Goal: Task Accomplishment & Management: Complete application form

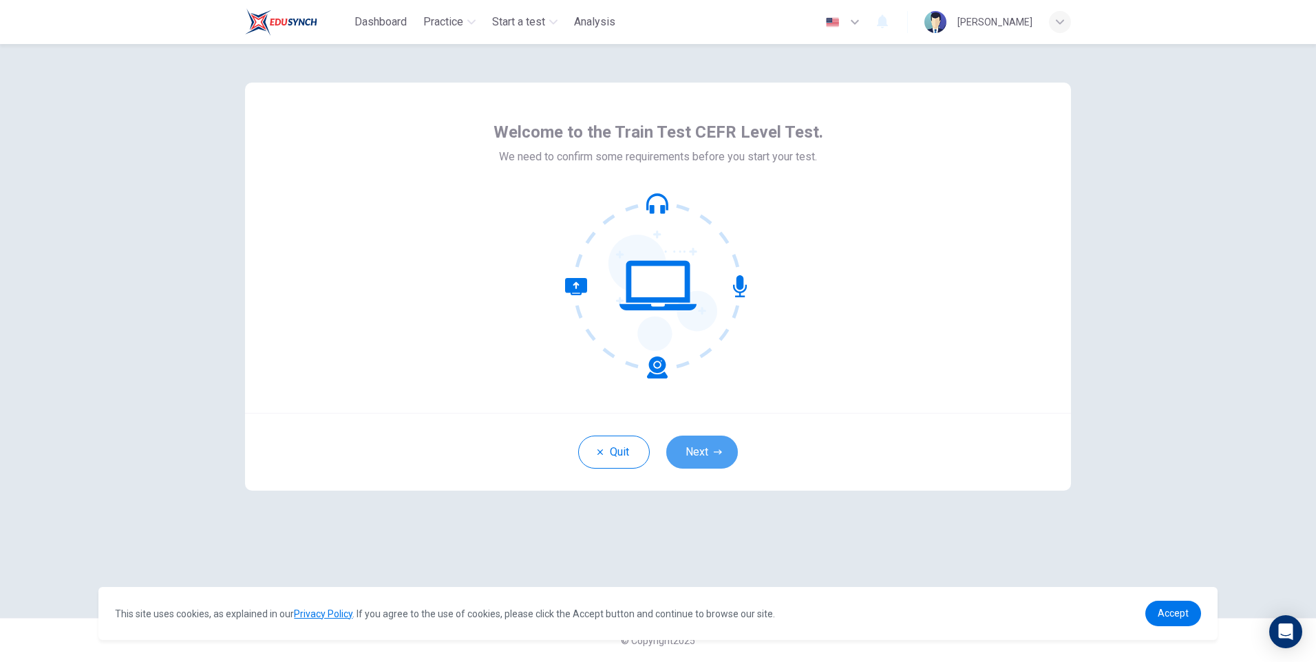
click at [692, 451] on button "Next" at bounding box center [702, 452] width 72 height 33
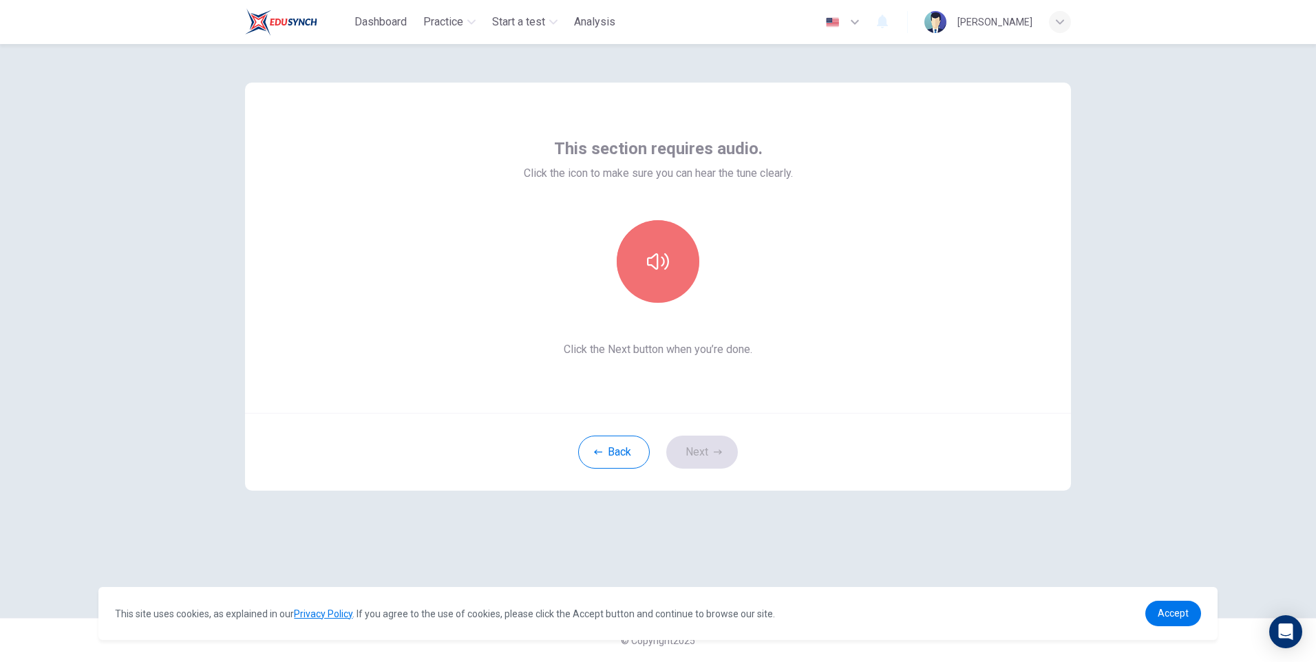
click at [651, 265] on icon "button" at bounding box center [658, 261] width 22 height 17
click at [703, 454] on button "Next" at bounding box center [702, 452] width 72 height 33
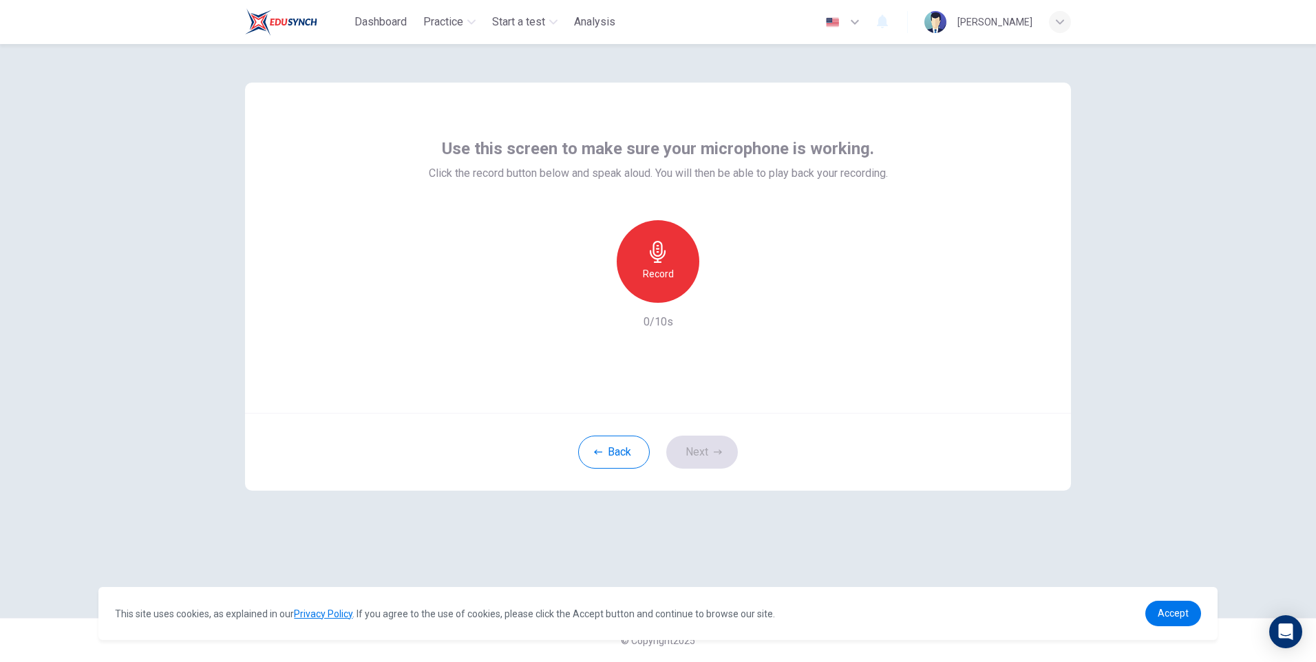
click at [676, 274] on div "Record" at bounding box center [658, 261] width 83 height 83
click at [659, 271] on h6 "Stop" at bounding box center [658, 274] width 21 height 17
click at [688, 443] on button "Next" at bounding box center [702, 452] width 72 height 33
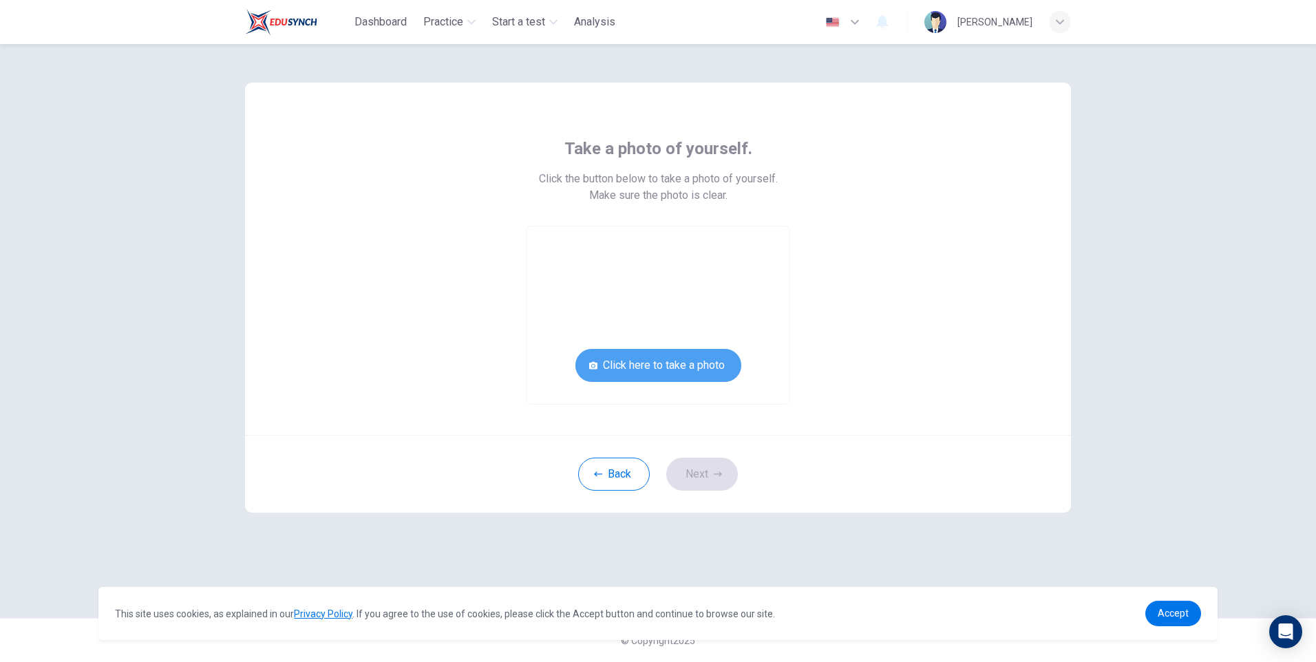
click at [667, 368] on button "Click here to take a photo" at bounding box center [658, 365] width 166 height 33
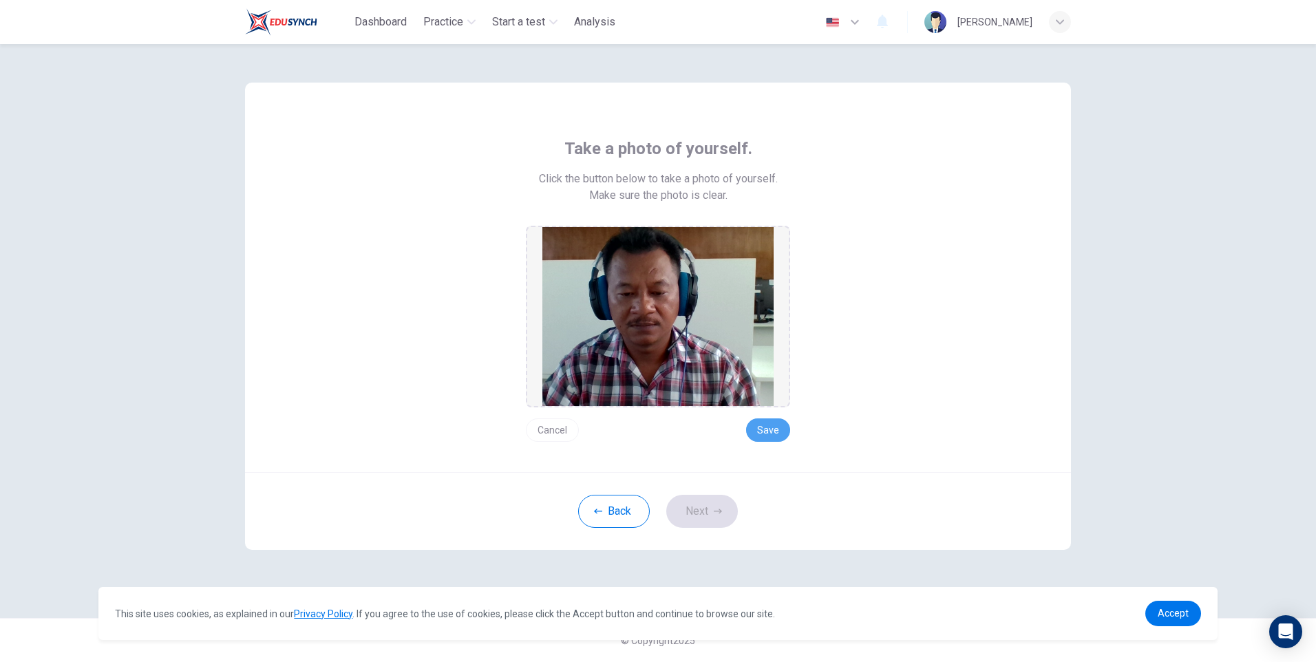
click at [768, 428] on button "Save" at bounding box center [768, 430] width 44 height 23
click at [704, 513] on button "Next" at bounding box center [702, 511] width 72 height 33
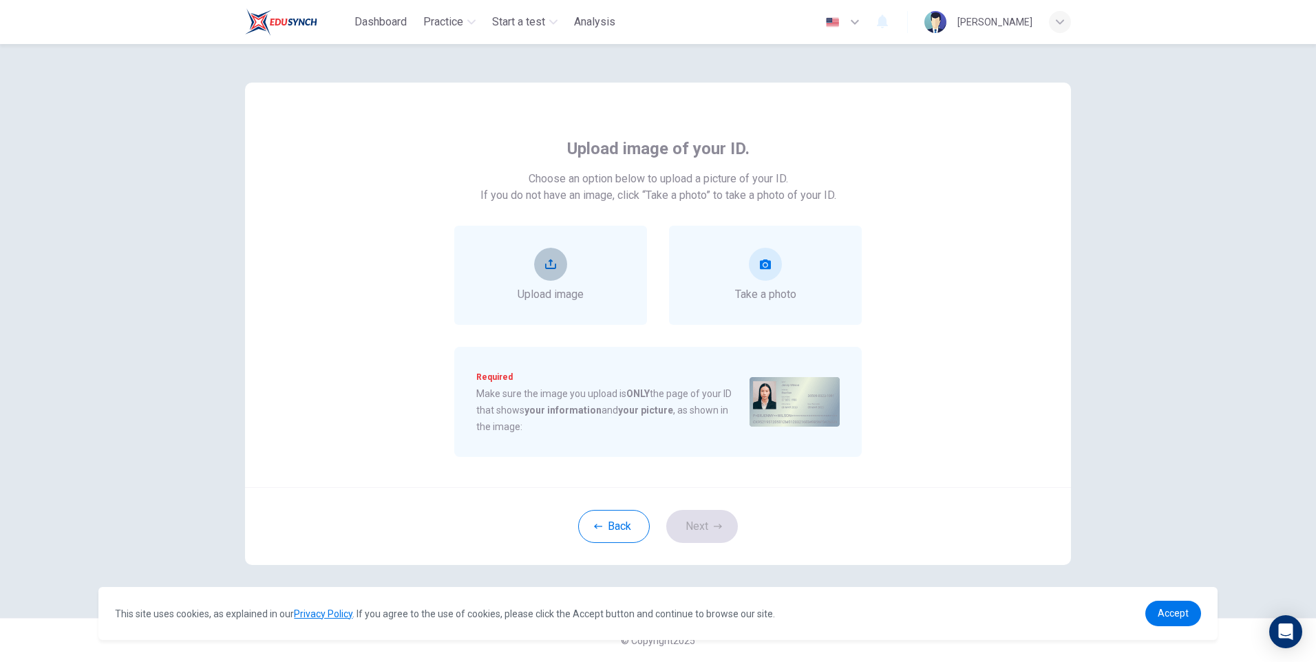
click at [554, 266] on icon "upload" at bounding box center [550, 264] width 11 height 11
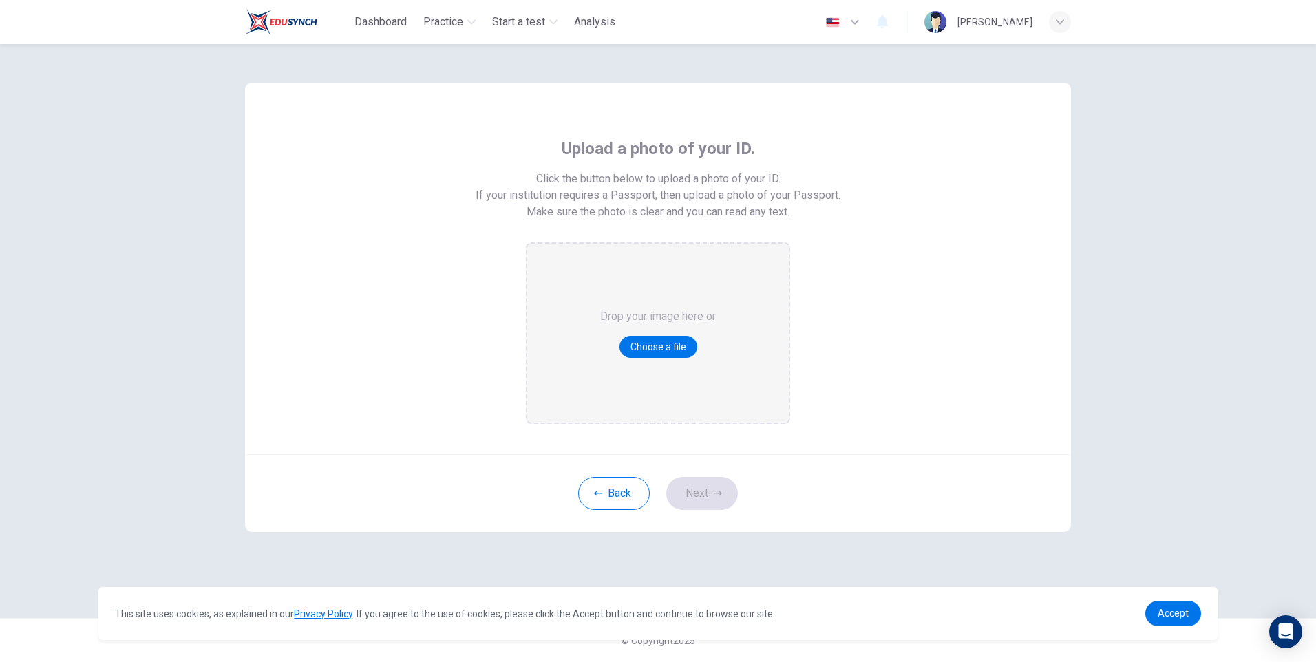
click at [661, 344] on button "Choose a file" at bounding box center [659, 347] width 78 height 22
click at [602, 492] on icon "button" at bounding box center [598, 493] width 8 height 8
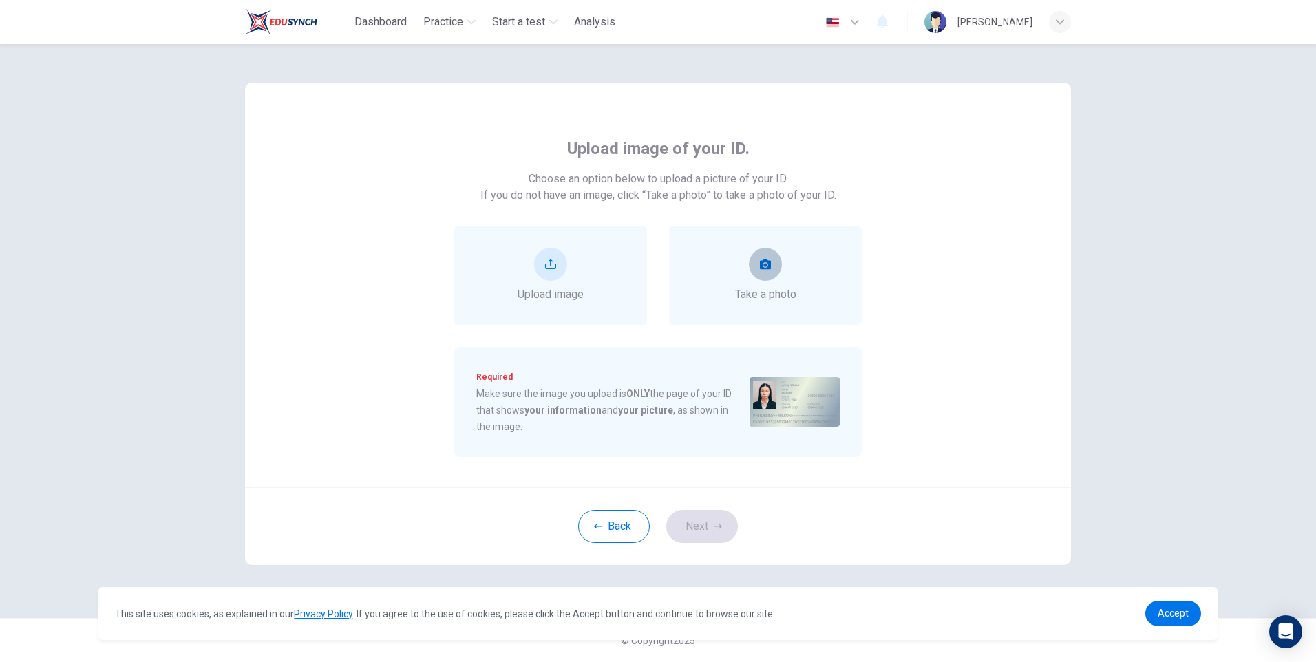
click at [770, 267] on icon "take photo" at bounding box center [765, 265] width 11 height 10
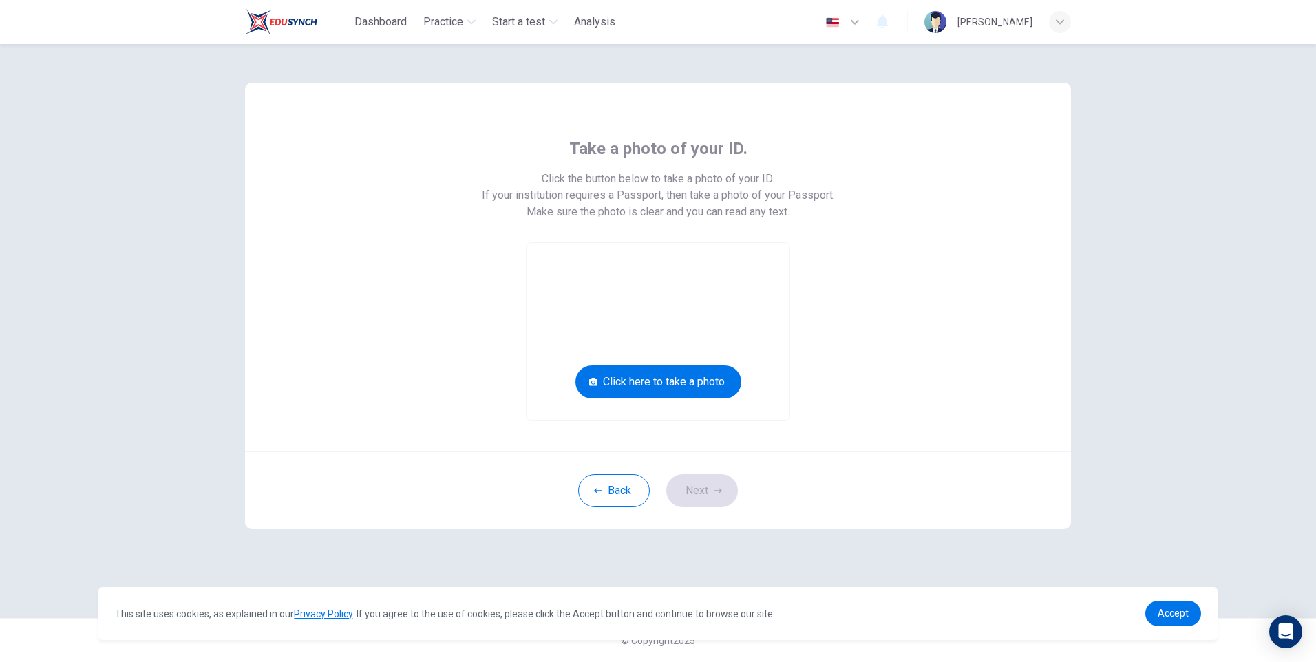
click at [657, 380] on button "Click here to take a photo" at bounding box center [658, 382] width 166 height 33
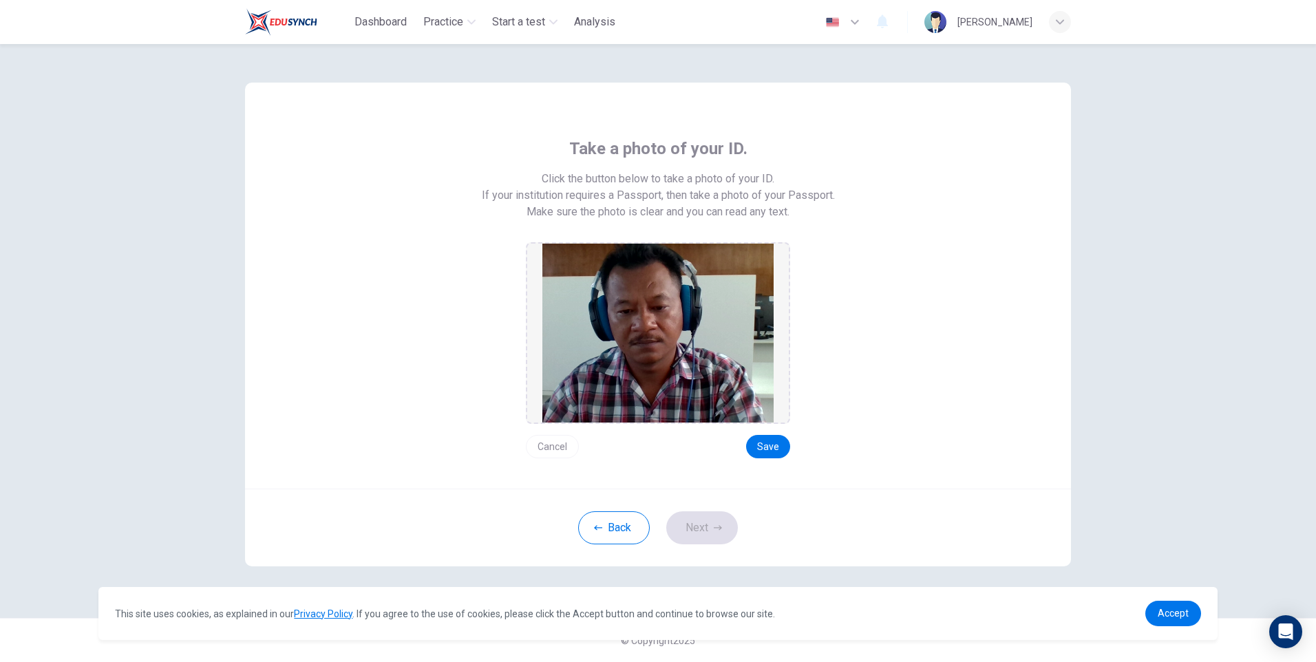
click at [763, 450] on button "Save" at bounding box center [768, 446] width 44 height 23
click at [721, 523] on button "Next" at bounding box center [702, 527] width 72 height 33
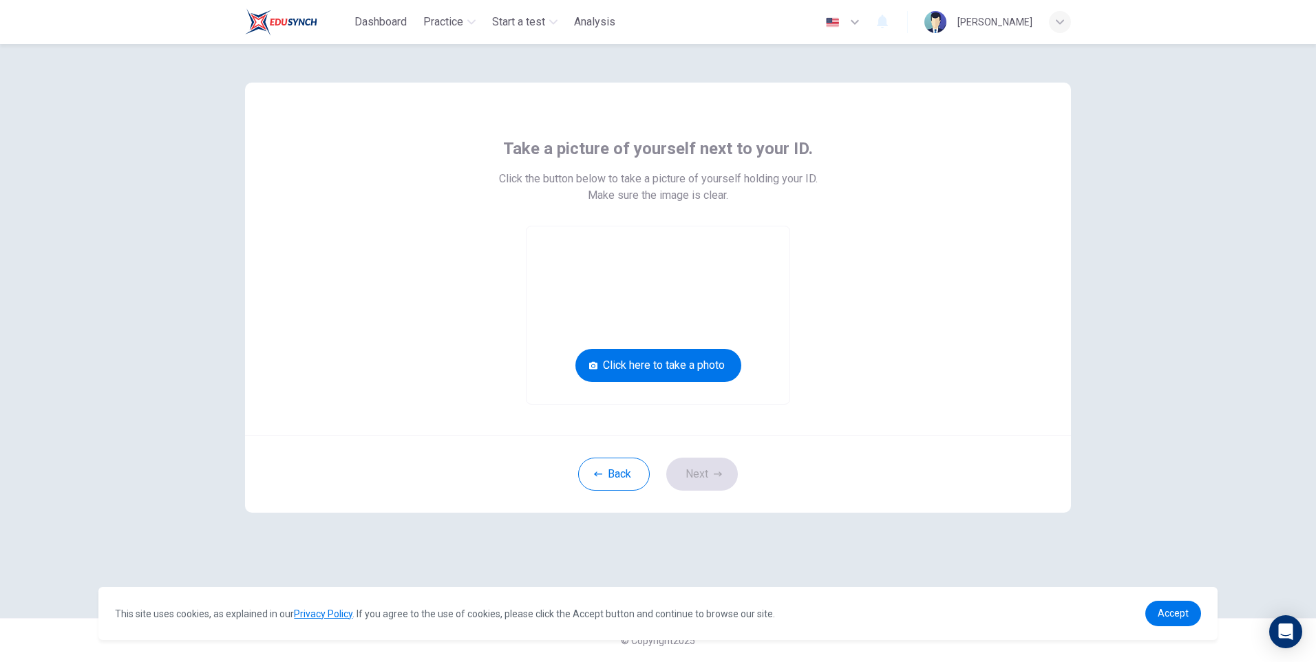
click at [621, 476] on button "Back" at bounding box center [614, 474] width 72 height 33
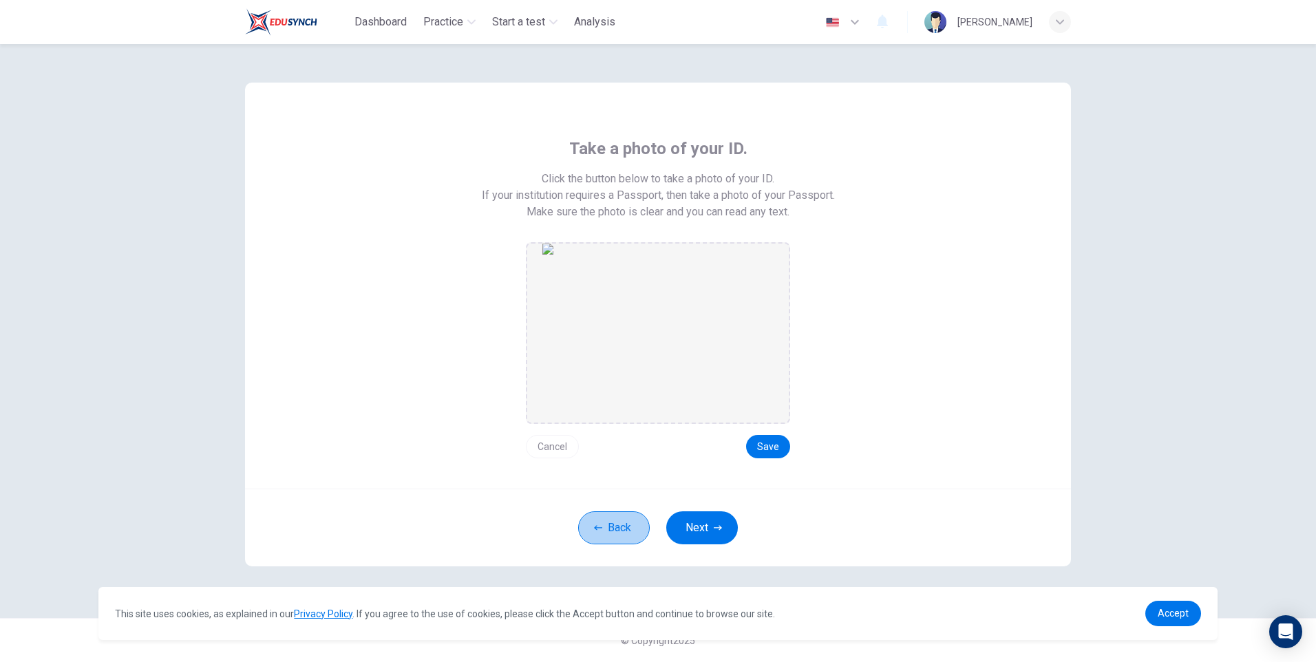
click at [610, 527] on button "Back" at bounding box center [614, 527] width 72 height 33
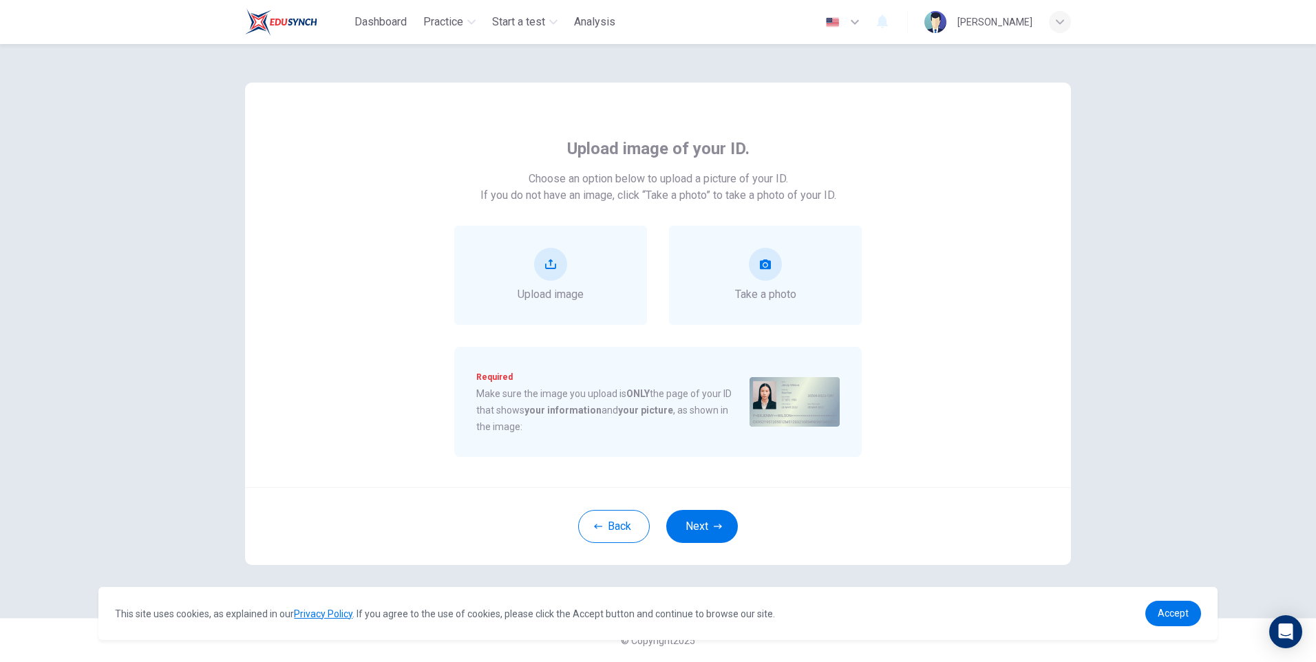
click at [610, 527] on button "Back" at bounding box center [614, 526] width 72 height 33
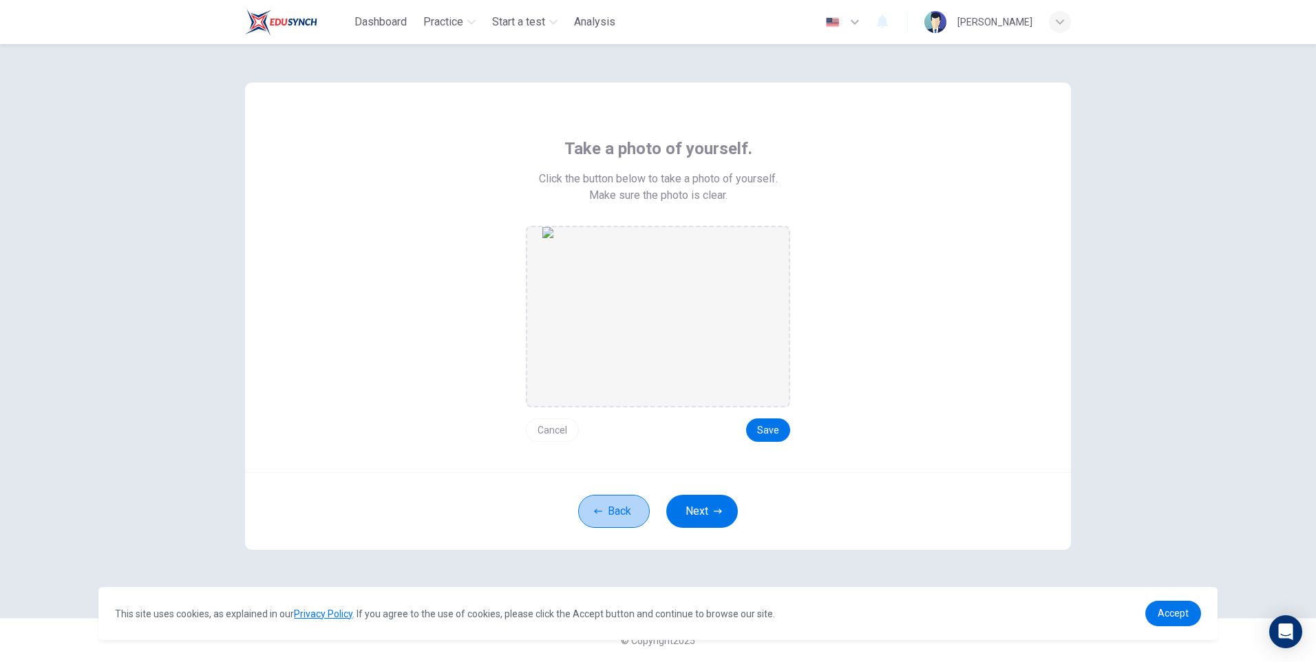
click at [610, 527] on button "Back" at bounding box center [614, 511] width 72 height 33
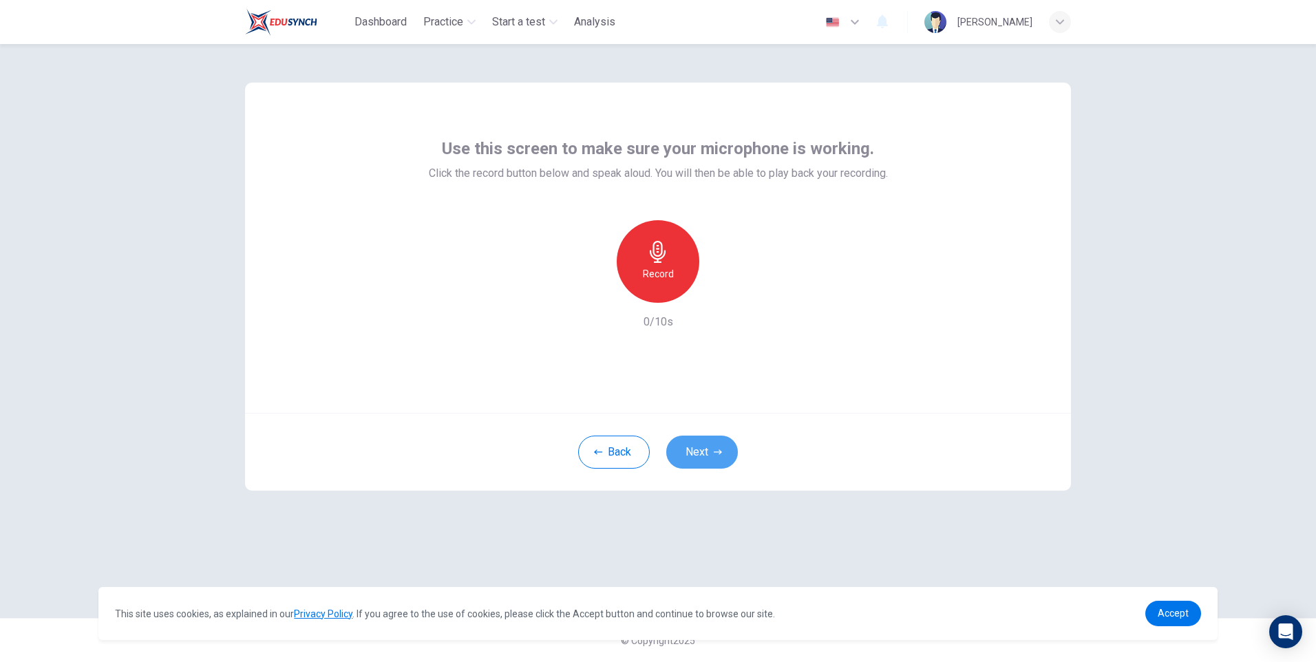
click at [718, 458] on button "Next" at bounding box center [702, 452] width 72 height 33
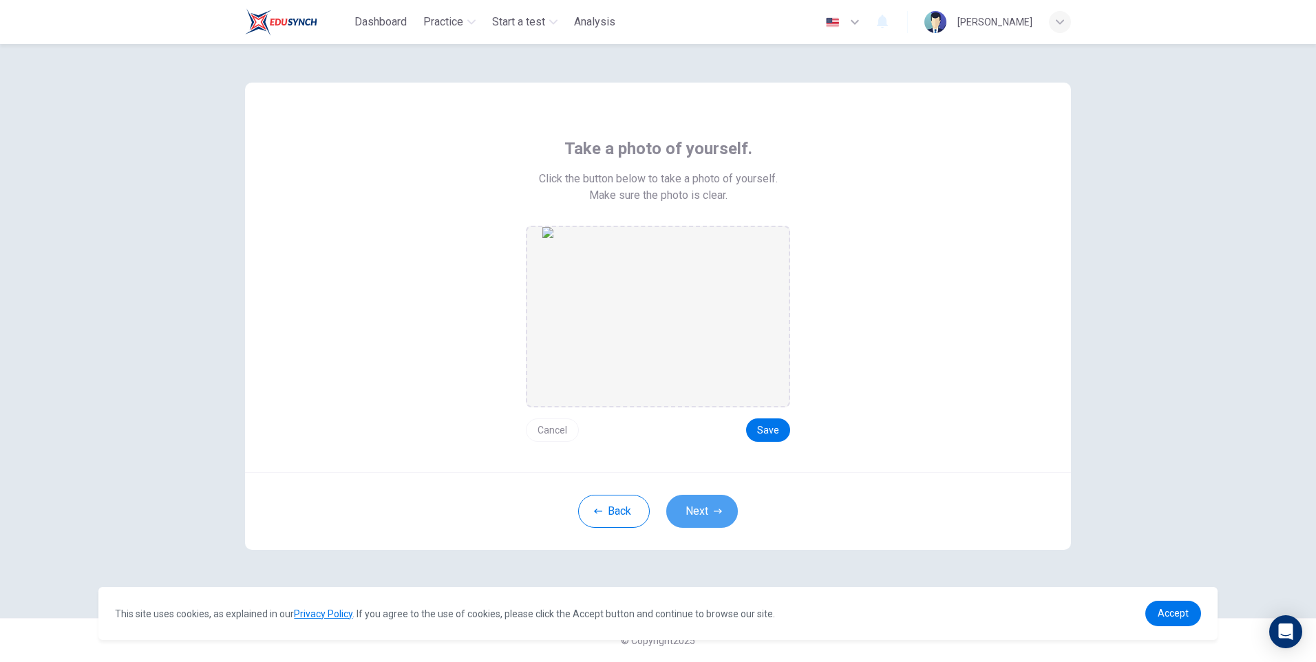
click at [701, 516] on button "Next" at bounding box center [702, 511] width 72 height 33
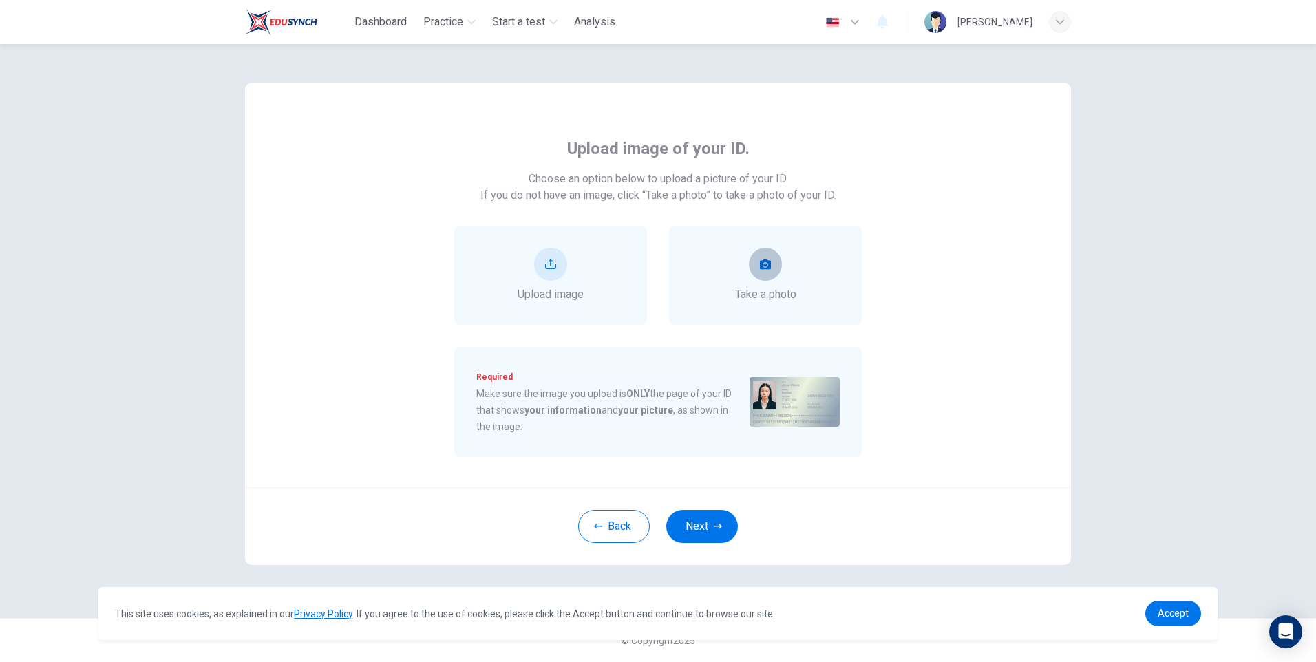
click at [762, 275] on button "take photo" at bounding box center [765, 264] width 33 height 33
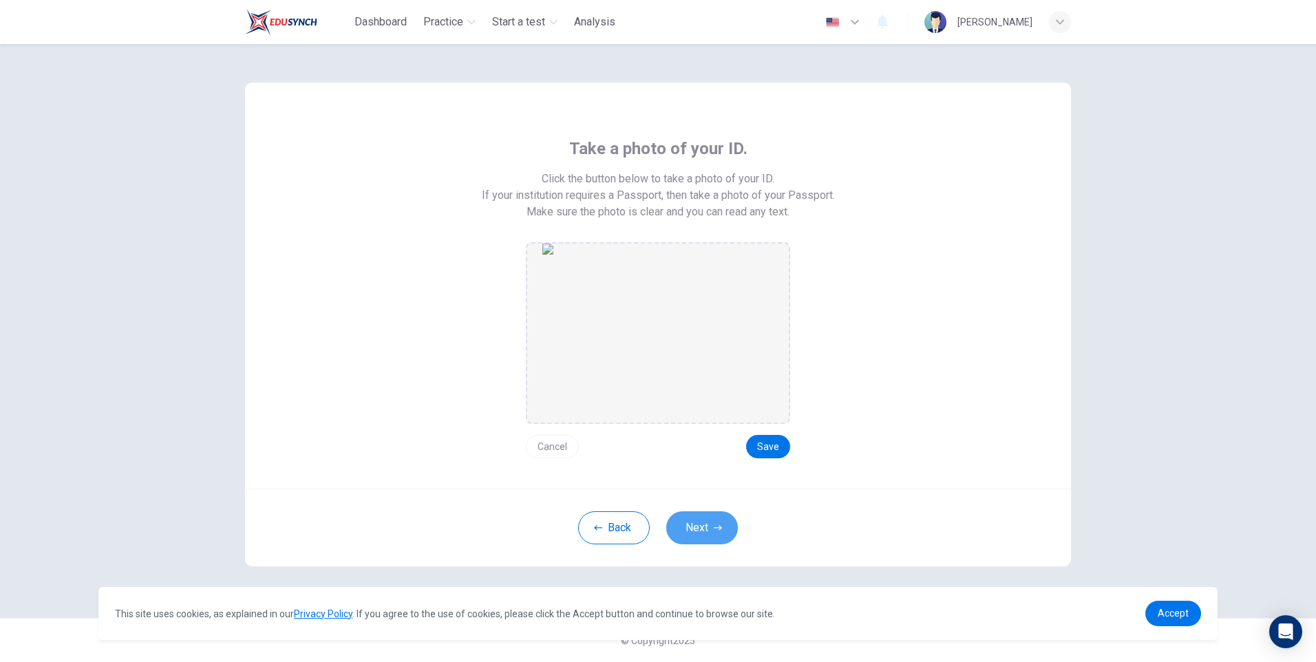
click at [714, 523] on button "Next" at bounding box center [702, 527] width 72 height 33
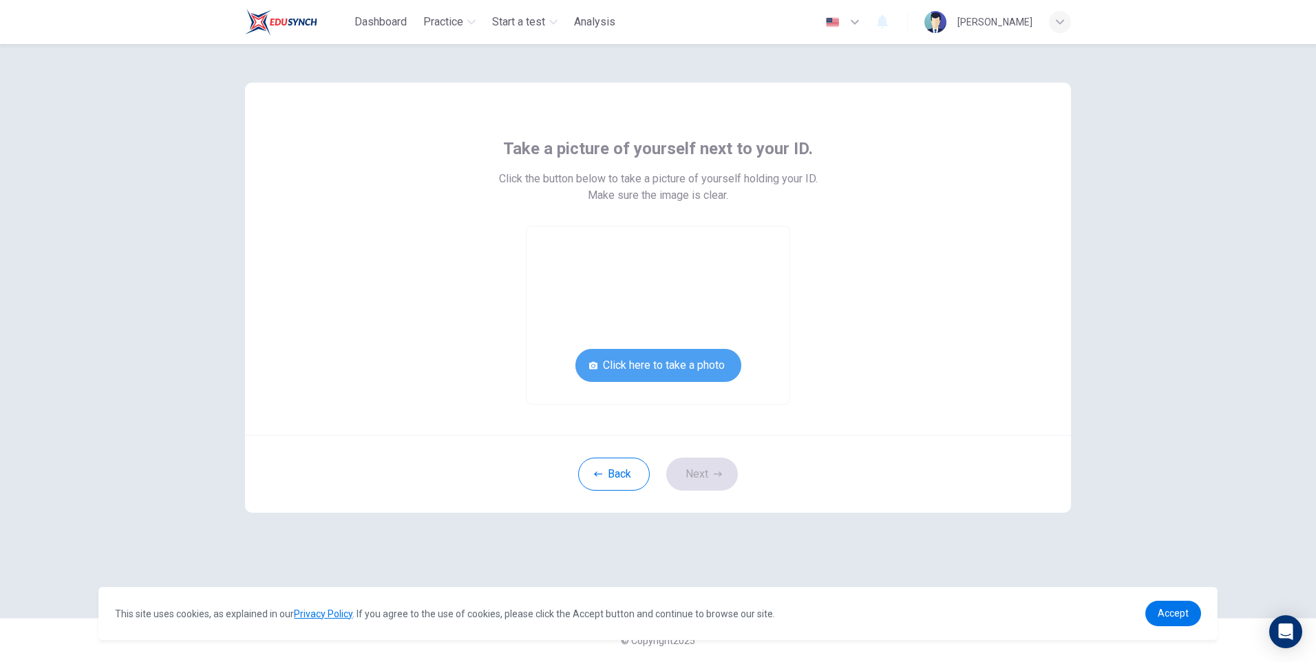
click at [688, 368] on button "Click here to take a photo" at bounding box center [658, 365] width 166 height 33
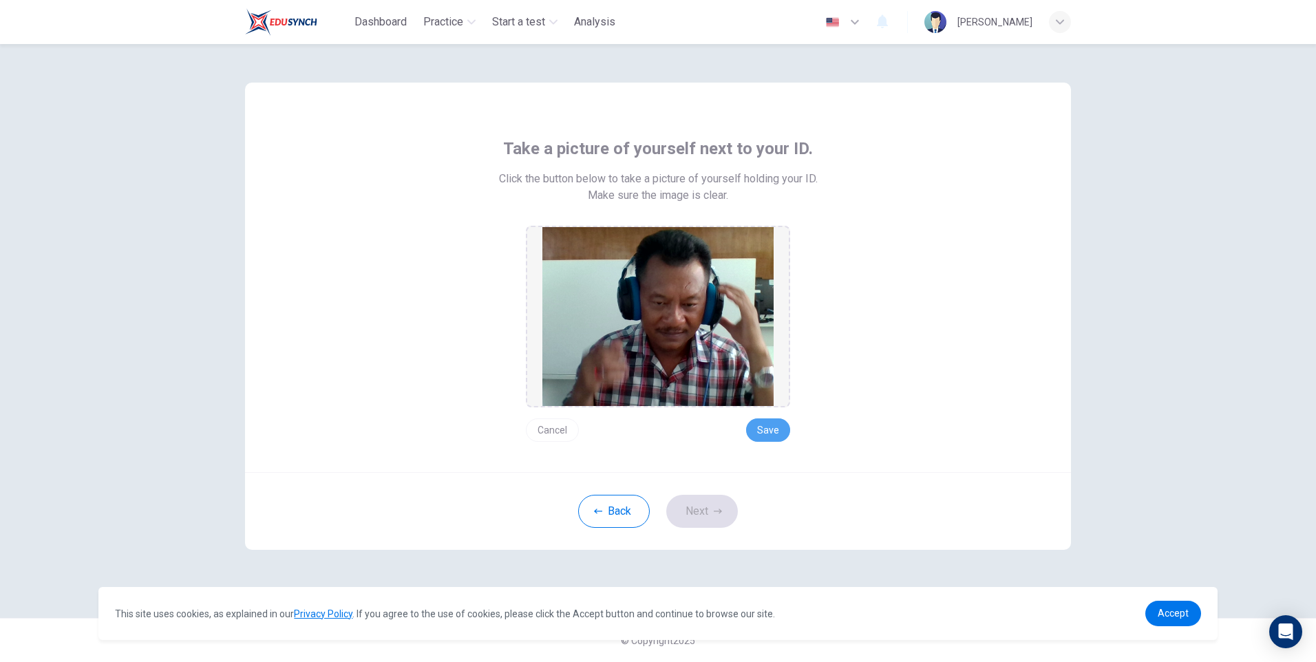
click at [766, 430] on button "Save" at bounding box center [768, 430] width 44 height 23
click at [713, 504] on button "Next" at bounding box center [702, 511] width 72 height 33
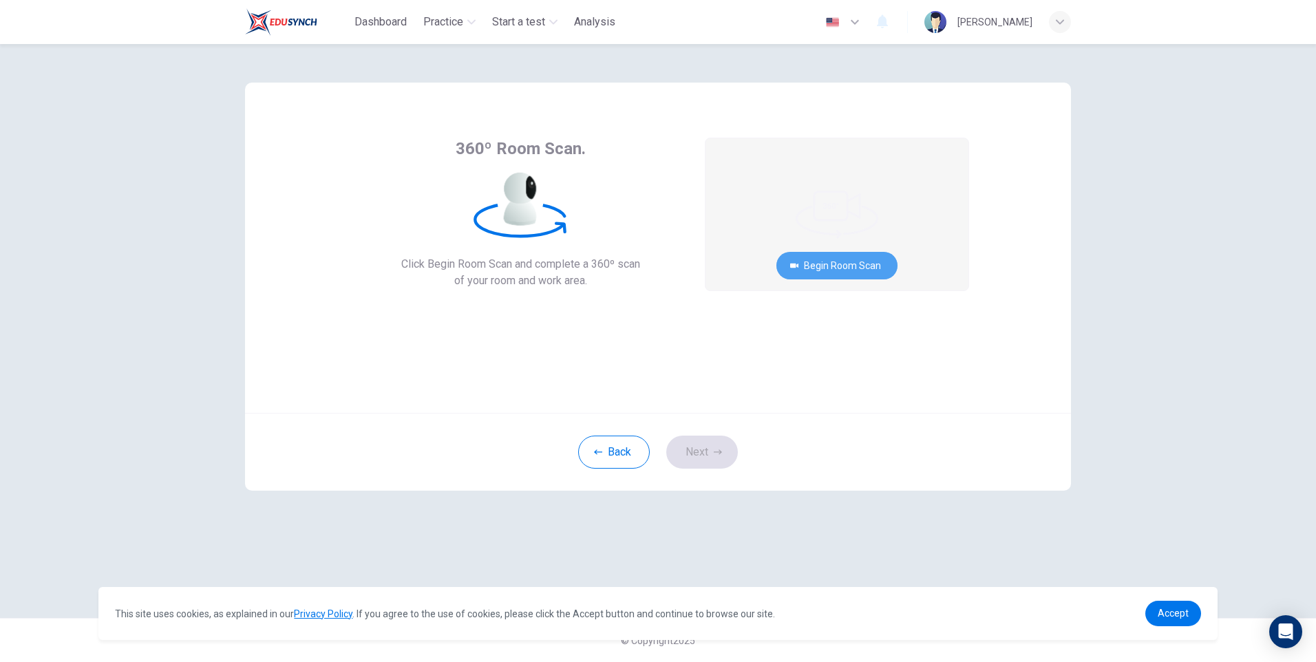
click at [856, 258] on button "Begin Room Scan" at bounding box center [836, 266] width 121 height 28
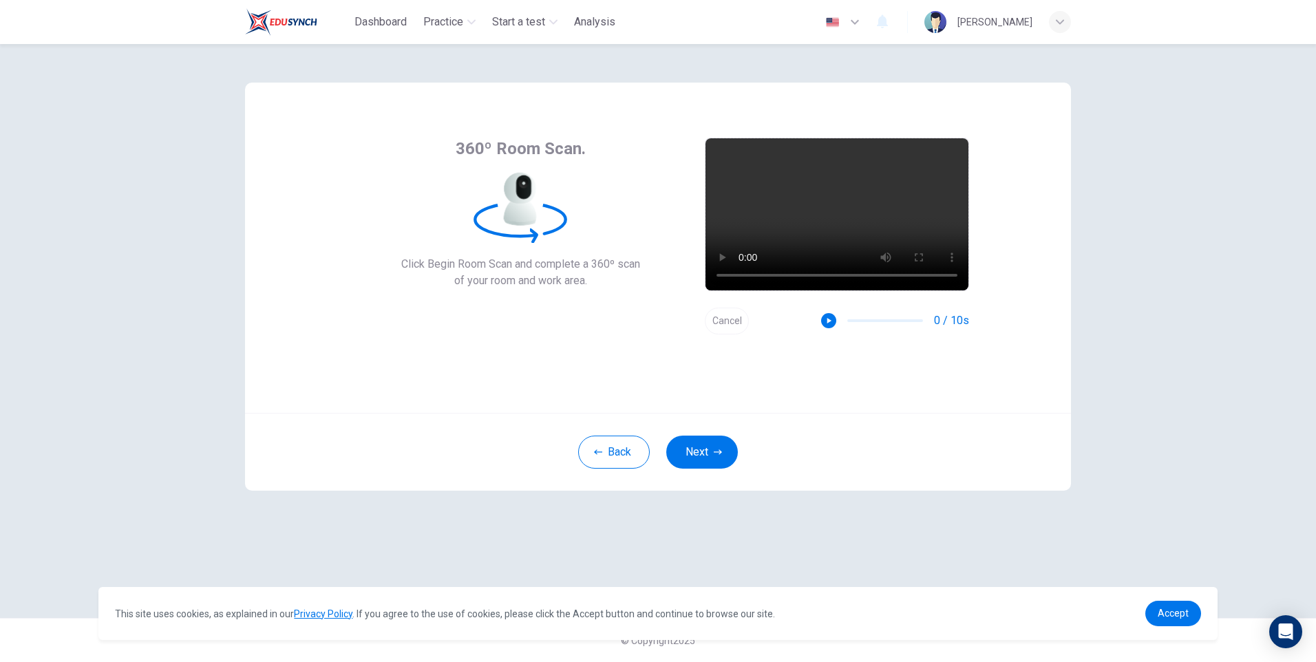
click at [723, 452] on button "Next" at bounding box center [702, 452] width 72 height 33
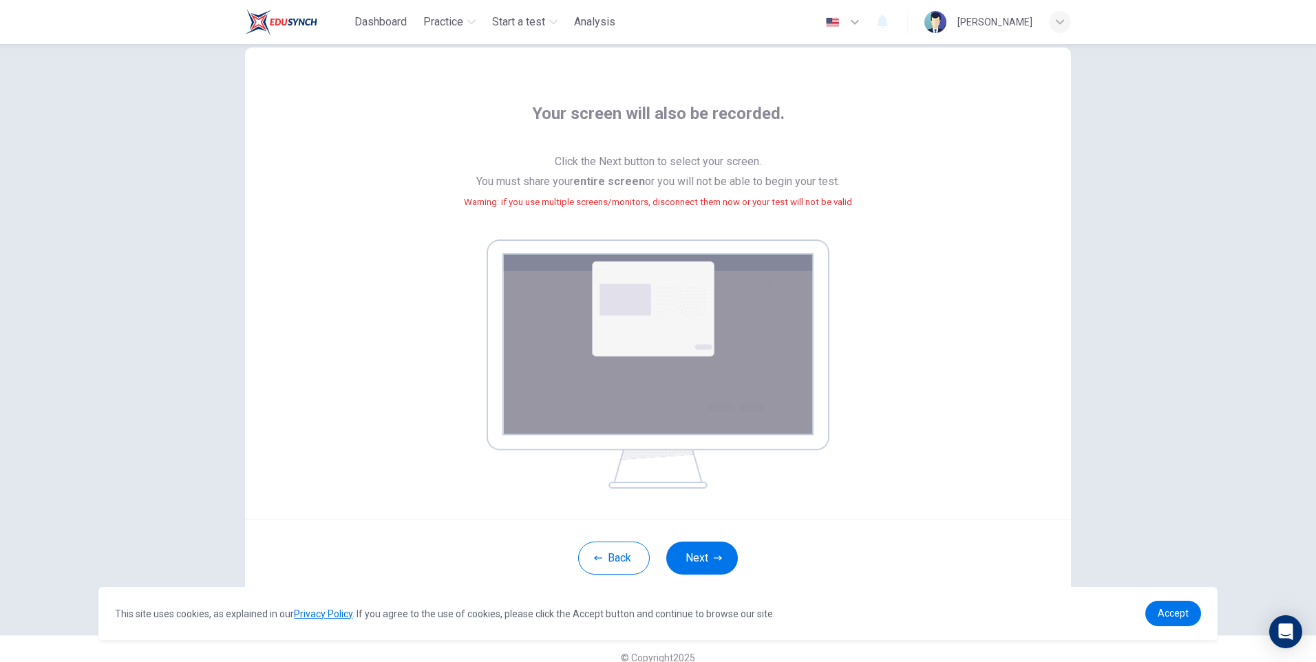
scroll to position [52, 0]
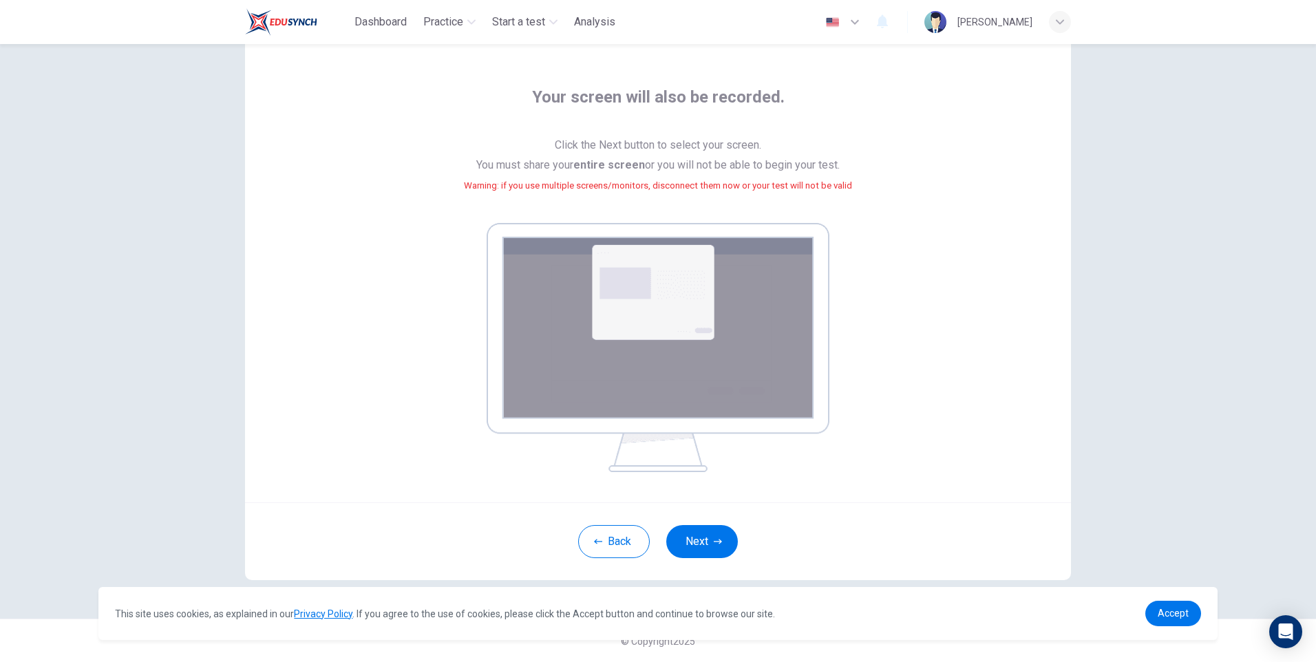
click at [689, 540] on button "Next" at bounding box center [702, 541] width 72 height 33
click at [635, 538] on button "Back" at bounding box center [614, 541] width 72 height 33
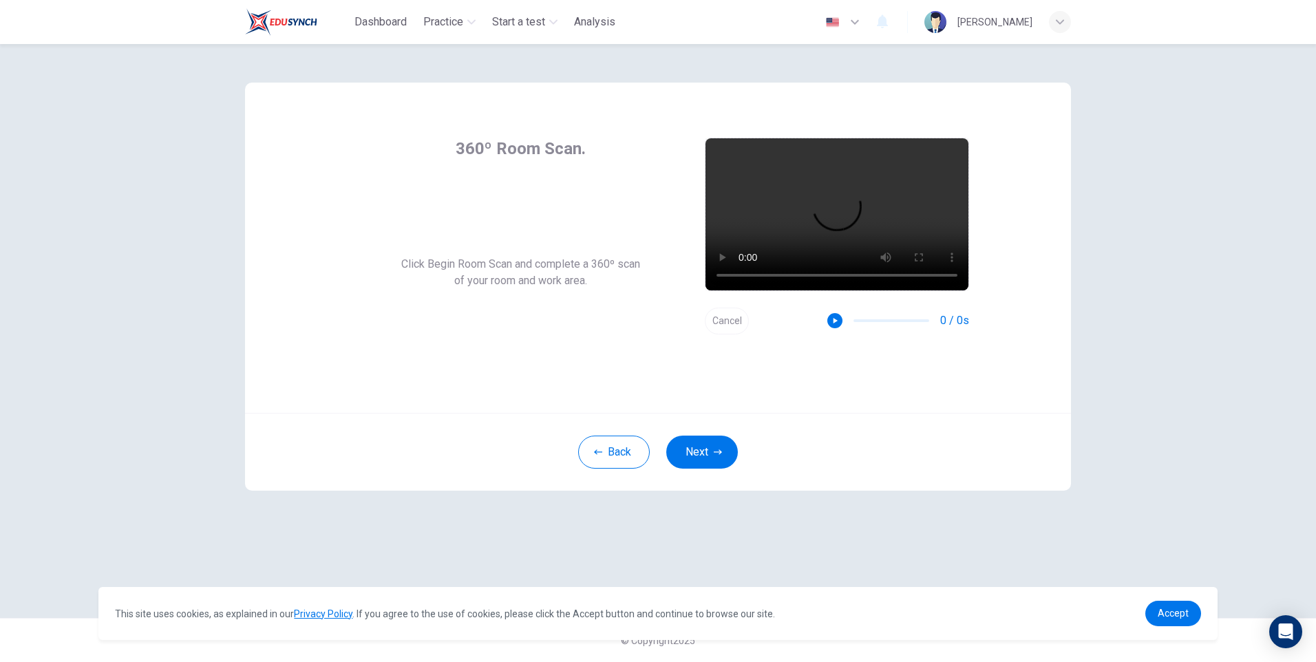
scroll to position [0, 0]
click at [828, 319] on icon "button" at bounding box center [829, 321] width 4 height 6
click at [701, 445] on button "Next" at bounding box center [702, 452] width 72 height 33
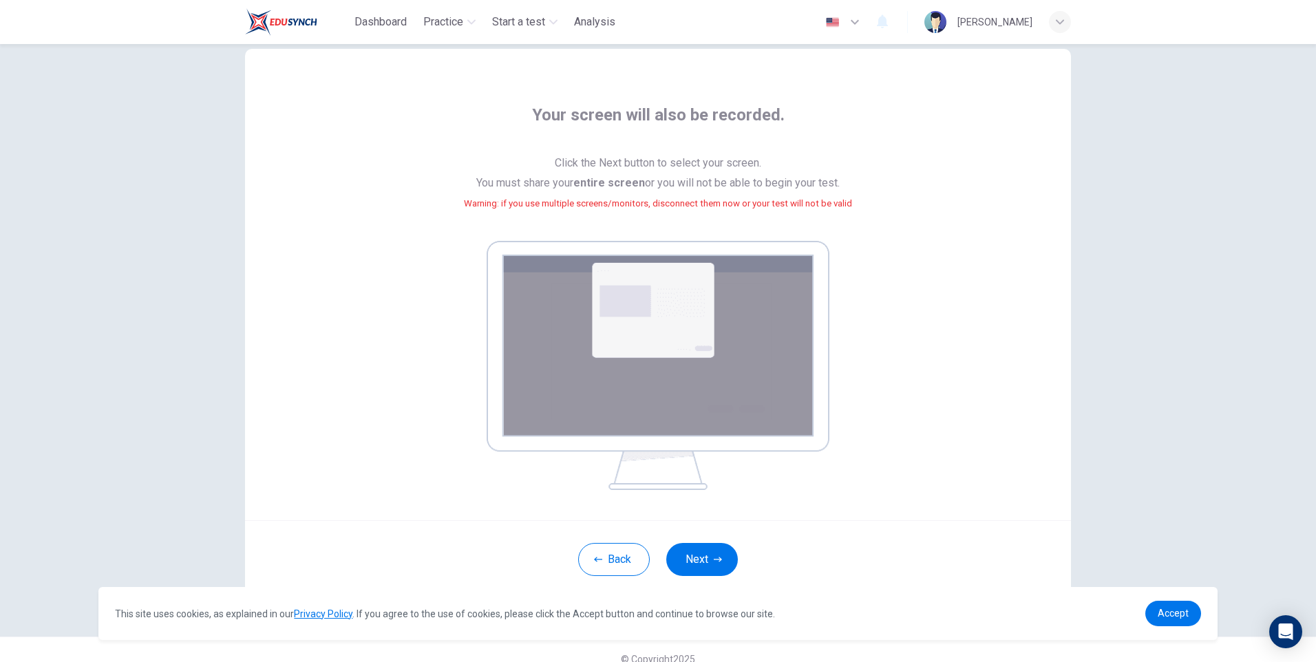
scroll to position [52, 0]
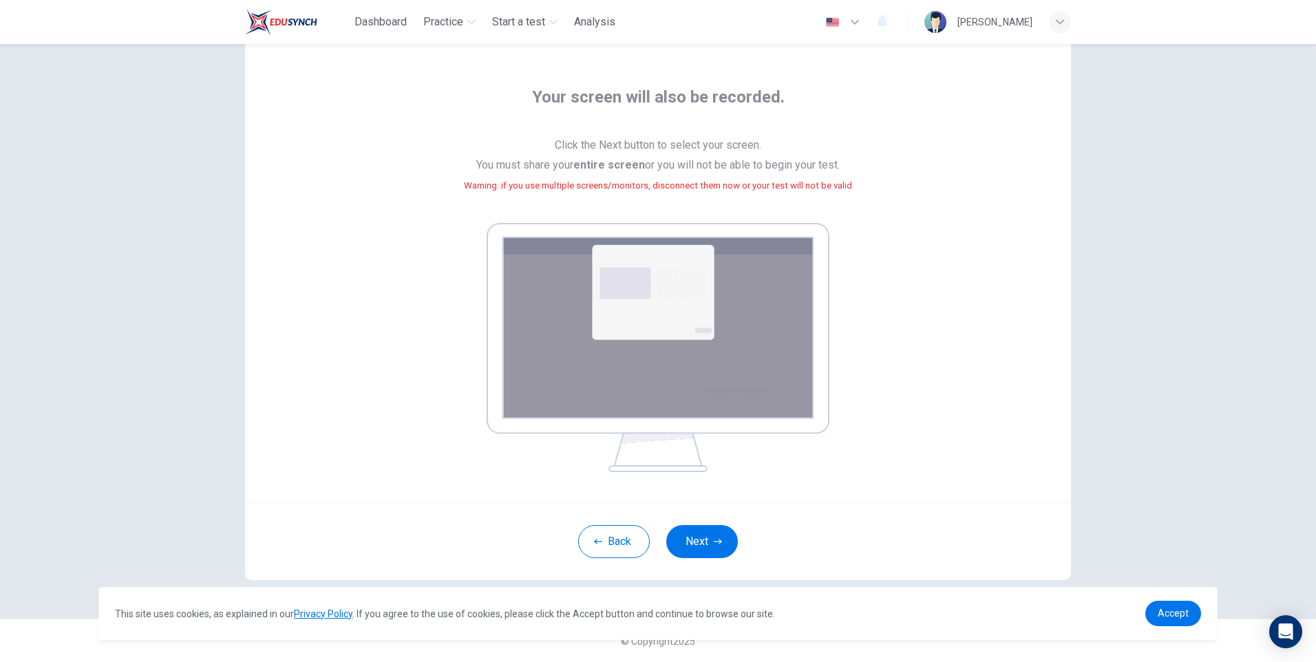
click at [708, 538] on button "Next" at bounding box center [702, 541] width 72 height 33
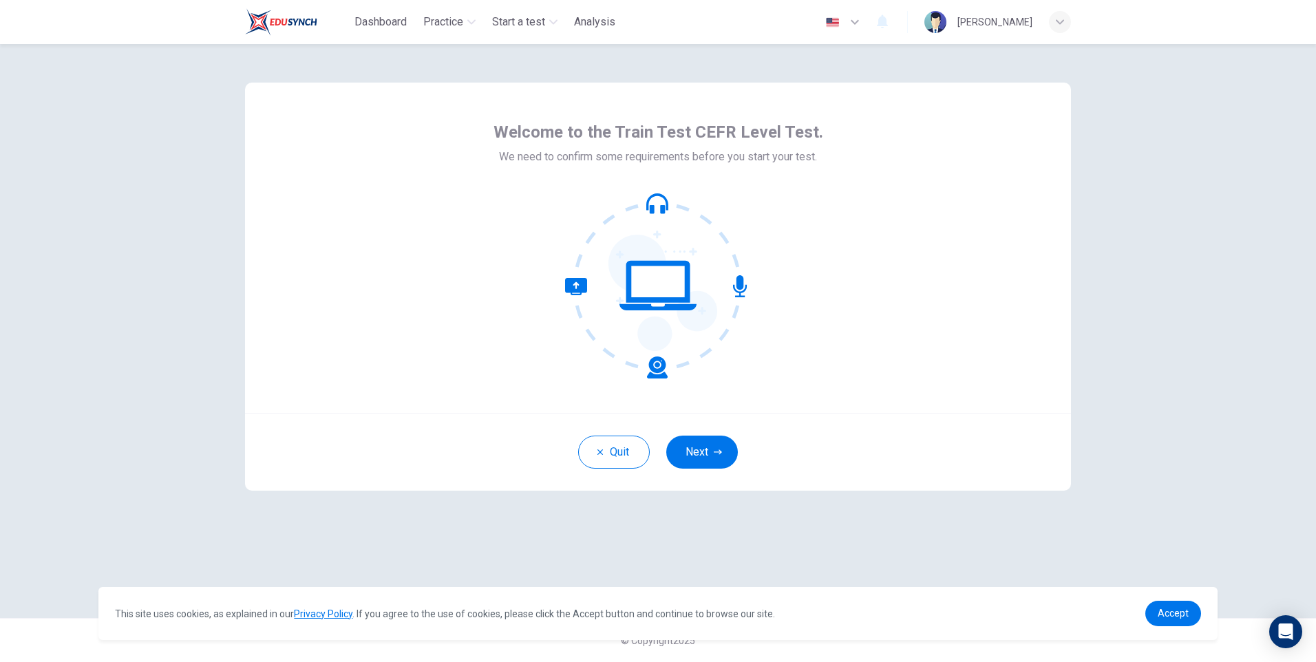
click at [708, 457] on button "Next" at bounding box center [702, 452] width 72 height 33
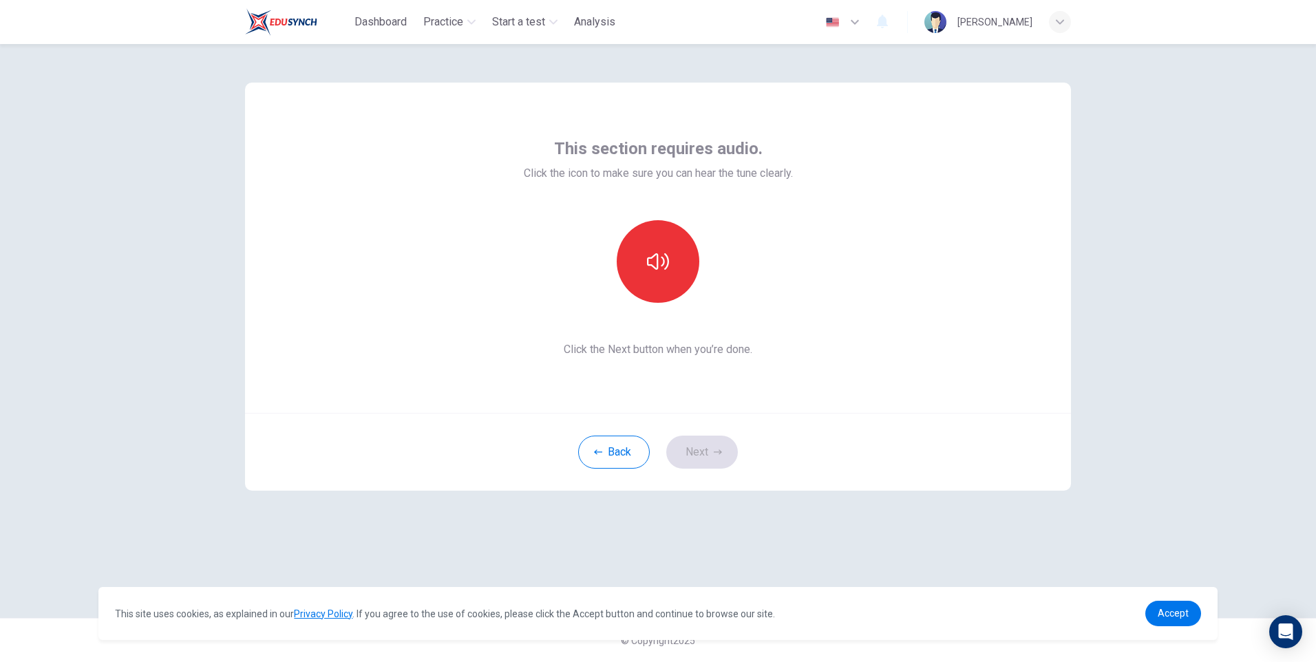
click at [666, 275] on button "button" at bounding box center [658, 261] width 83 height 83
click at [703, 458] on button "Next" at bounding box center [702, 452] width 72 height 33
click at [659, 246] on icon "button" at bounding box center [658, 252] width 22 height 22
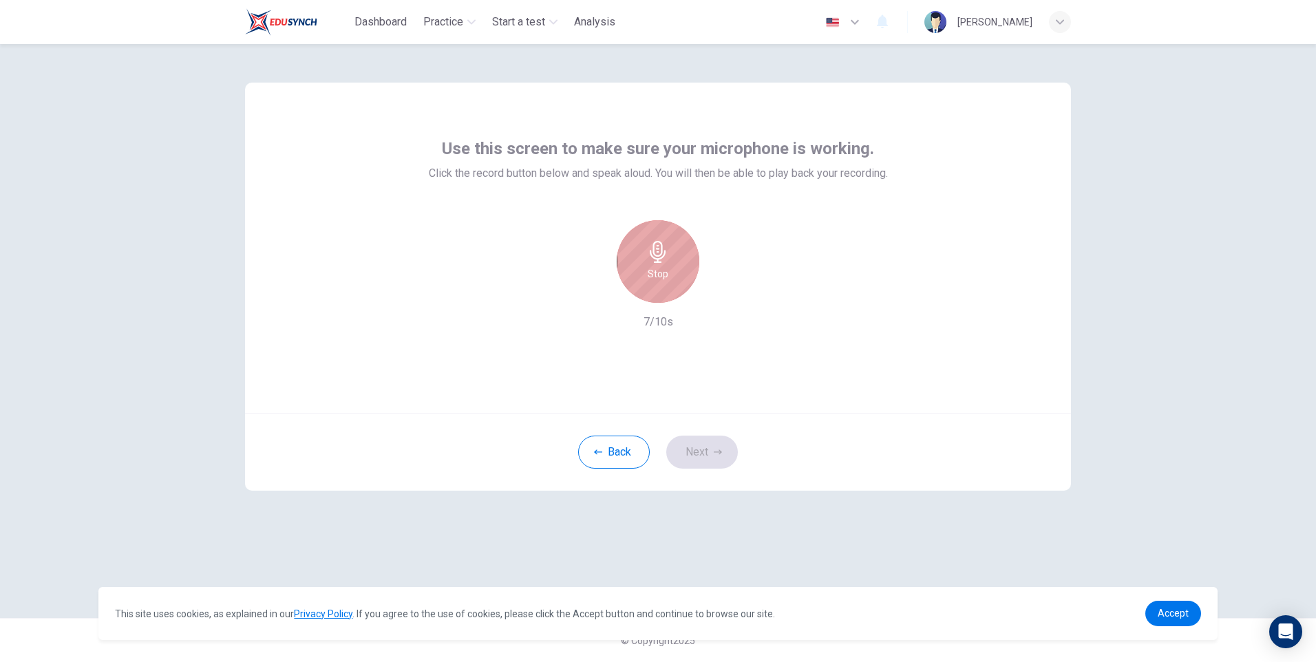
click at [659, 244] on icon "button" at bounding box center [658, 252] width 22 height 22
click at [717, 451] on icon "button" at bounding box center [718, 452] width 8 height 8
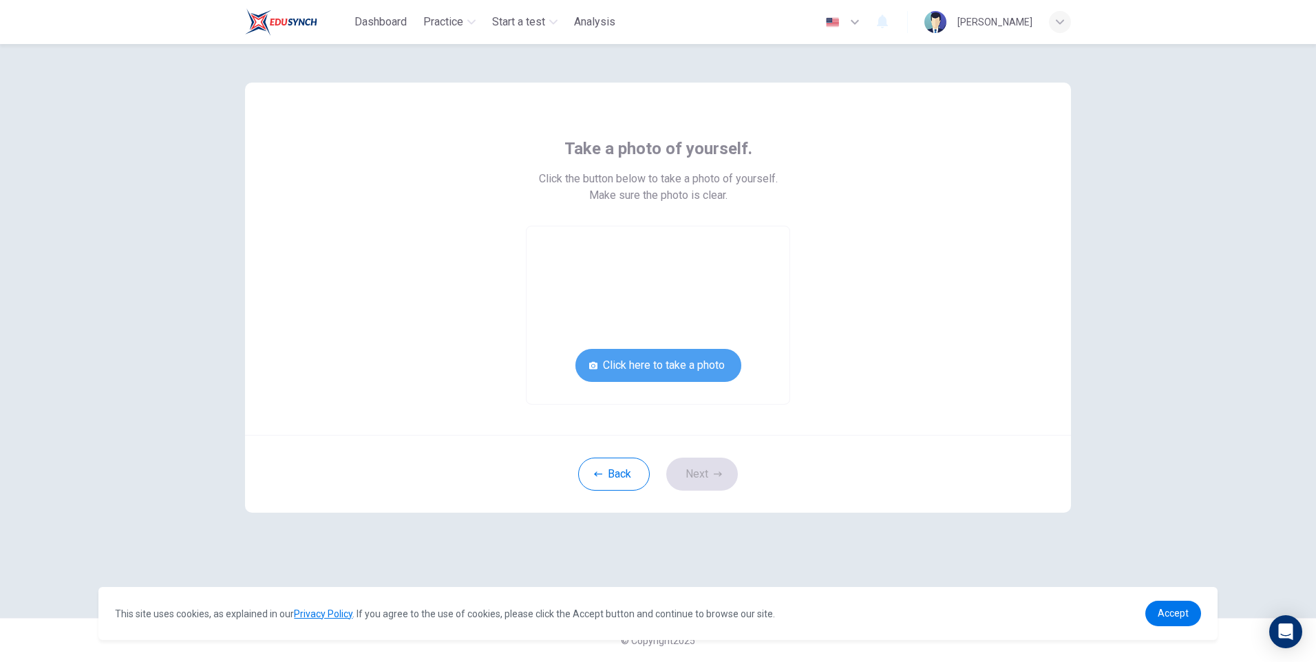
click at [650, 365] on button "Click here to take a photo" at bounding box center [658, 365] width 166 height 33
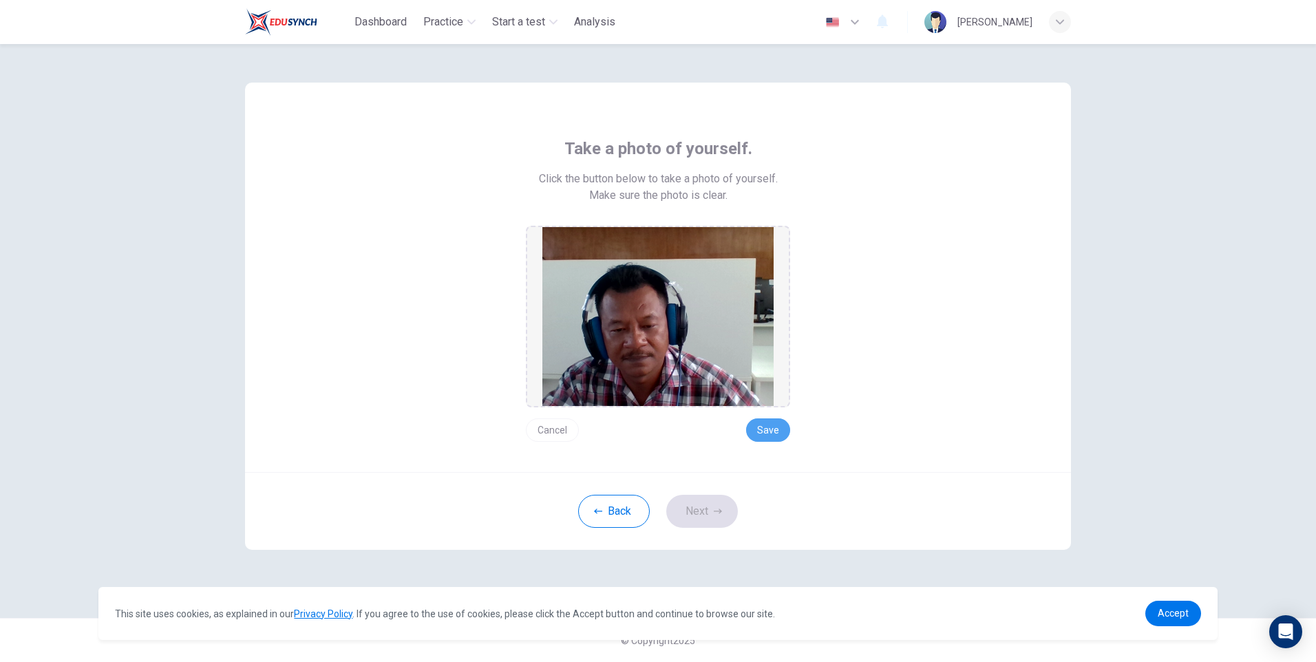
click at [765, 431] on button "Save" at bounding box center [768, 430] width 44 height 23
click at [772, 426] on button "Save" at bounding box center [768, 430] width 44 height 23
click at [770, 427] on button "Save" at bounding box center [768, 430] width 44 height 23
click at [761, 429] on button "Save" at bounding box center [768, 430] width 44 height 23
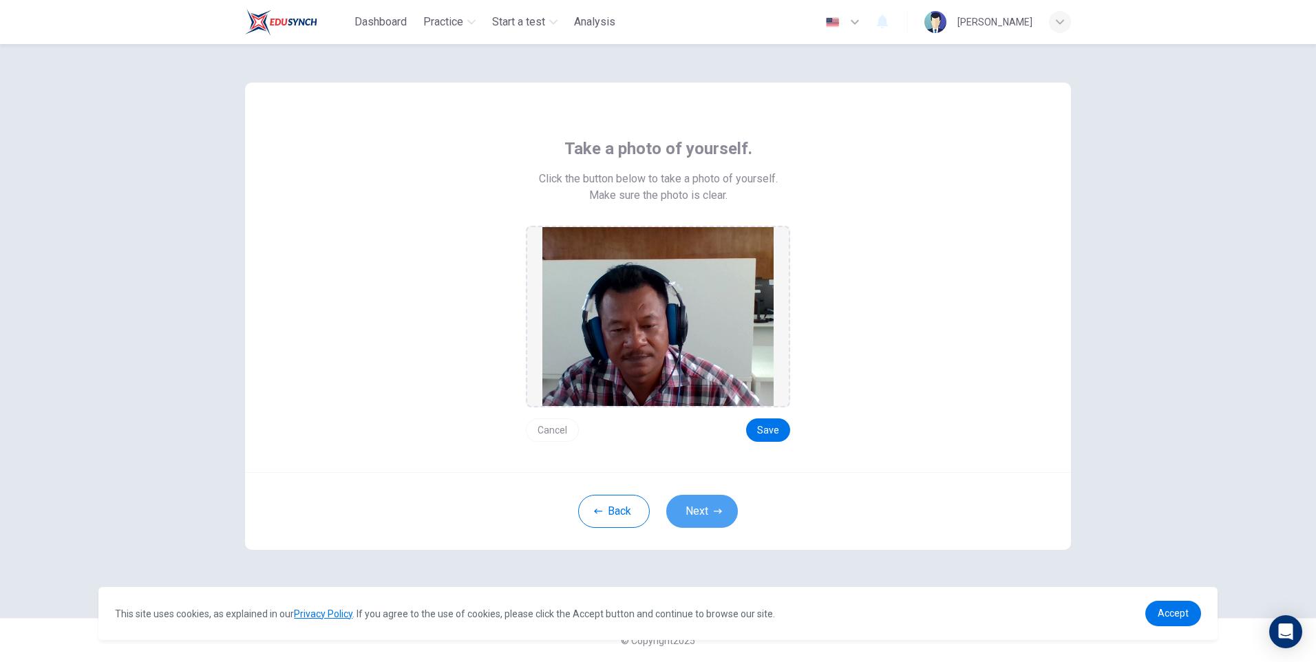
click at [706, 515] on button "Next" at bounding box center [702, 511] width 72 height 33
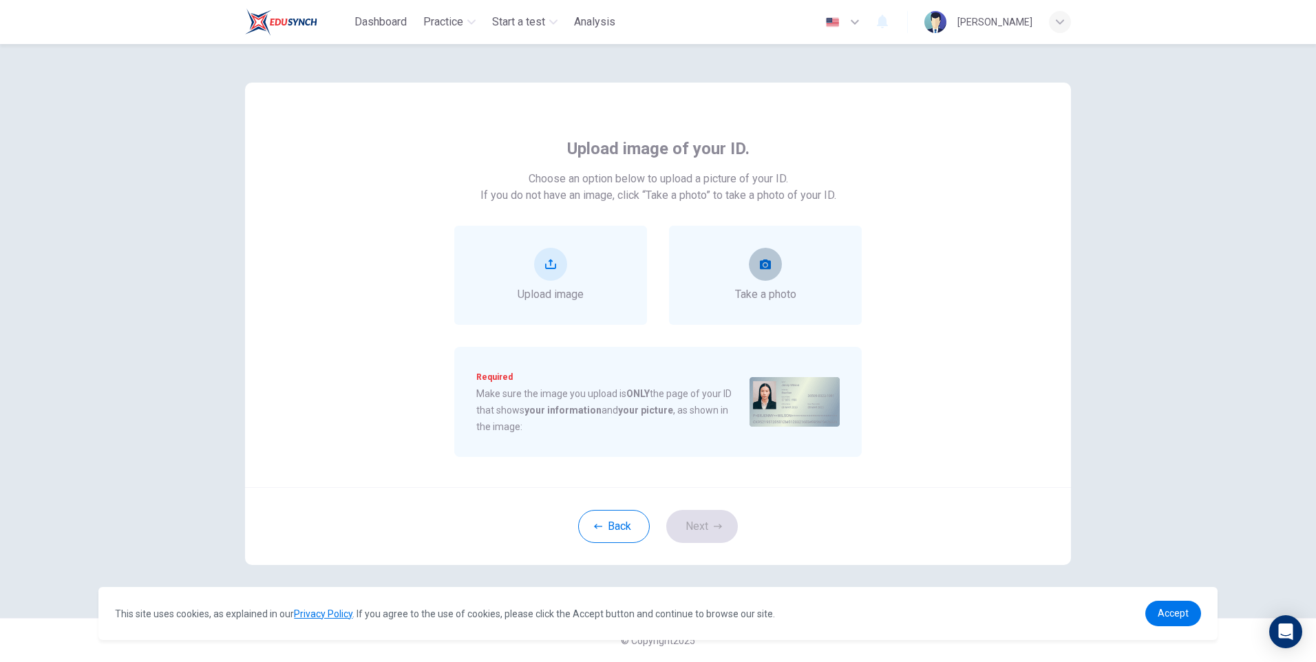
click at [762, 264] on icon "take photo" at bounding box center [765, 265] width 11 height 10
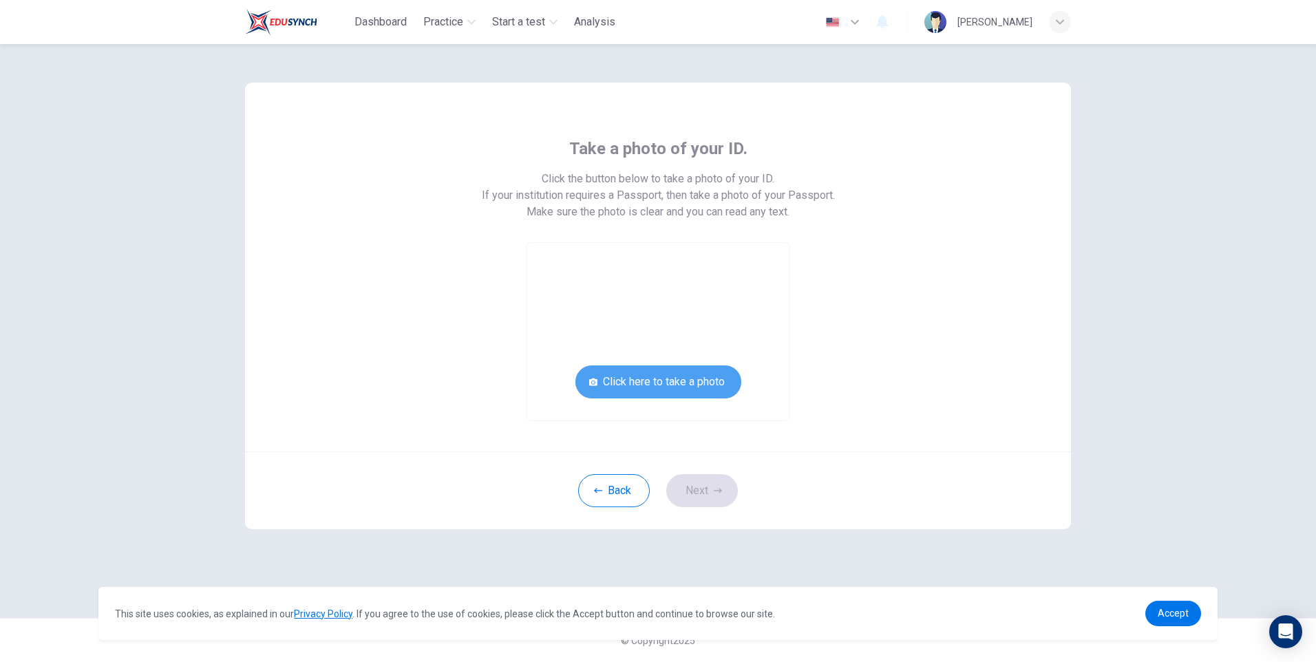
click at [684, 381] on button "Click here to take a photo" at bounding box center [658, 382] width 166 height 33
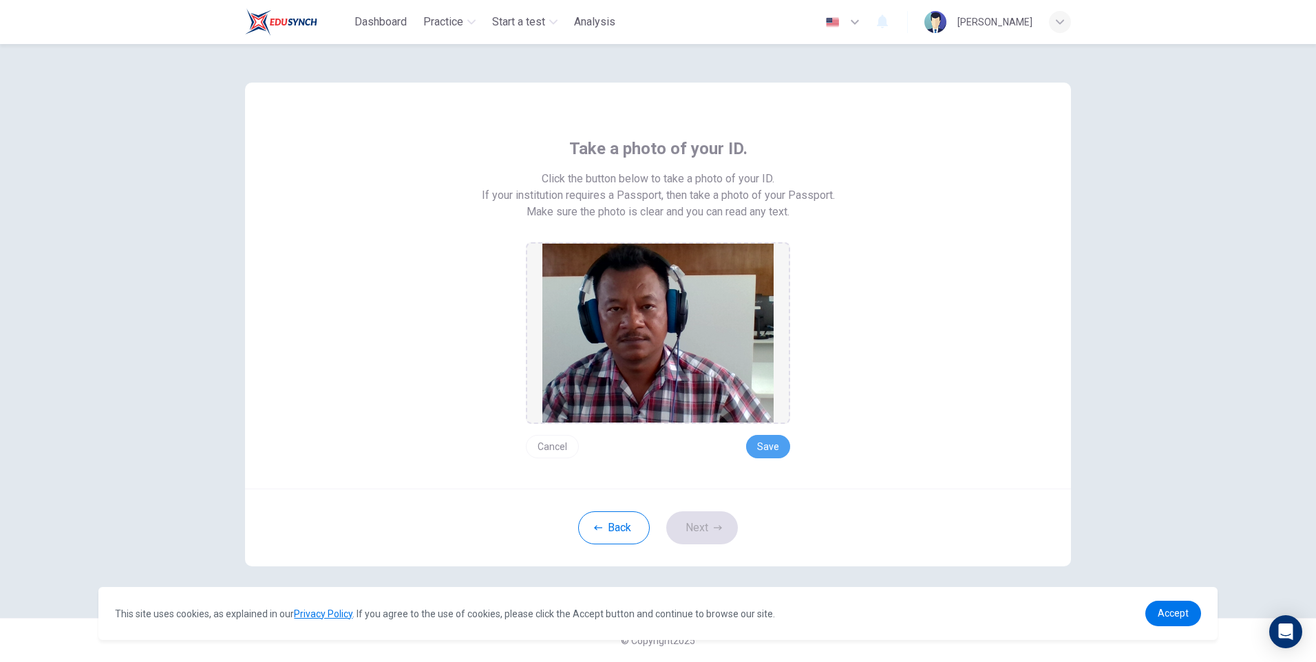
click at [768, 447] on button "Save" at bounding box center [768, 446] width 44 height 23
click at [708, 522] on button "Next" at bounding box center [702, 527] width 72 height 33
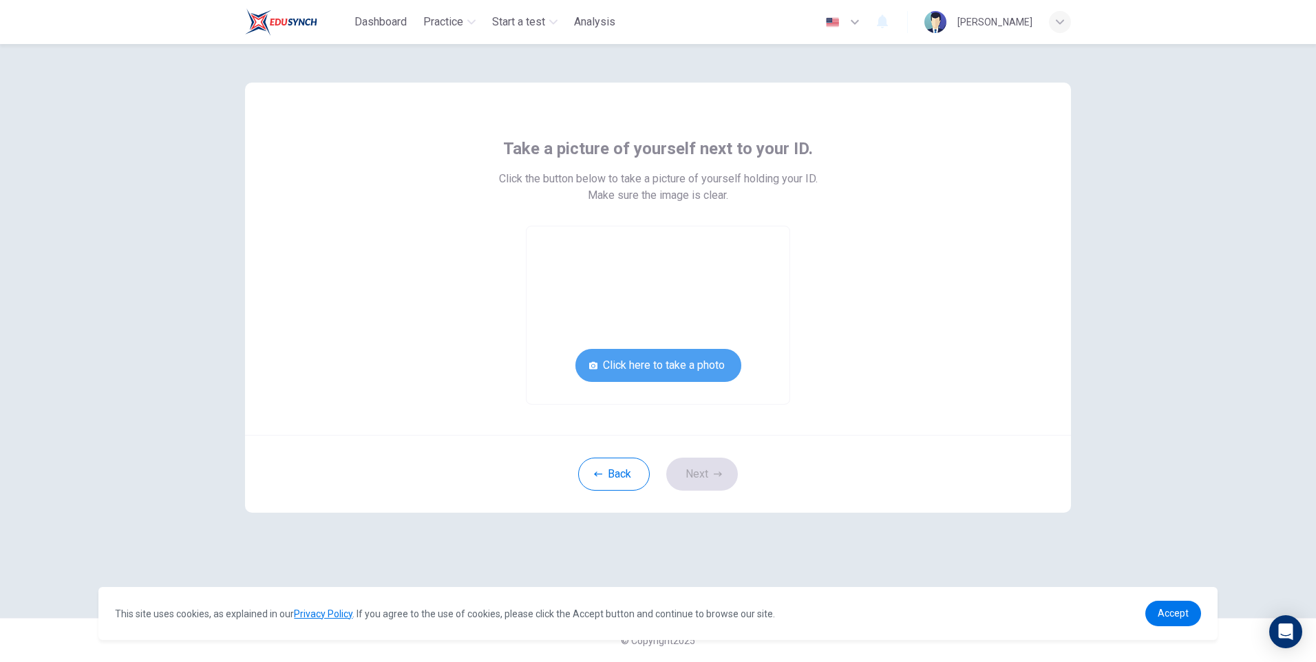
click at [698, 363] on button "Click here to take a photo" at bounding box center [658, 365] width 166 height 33
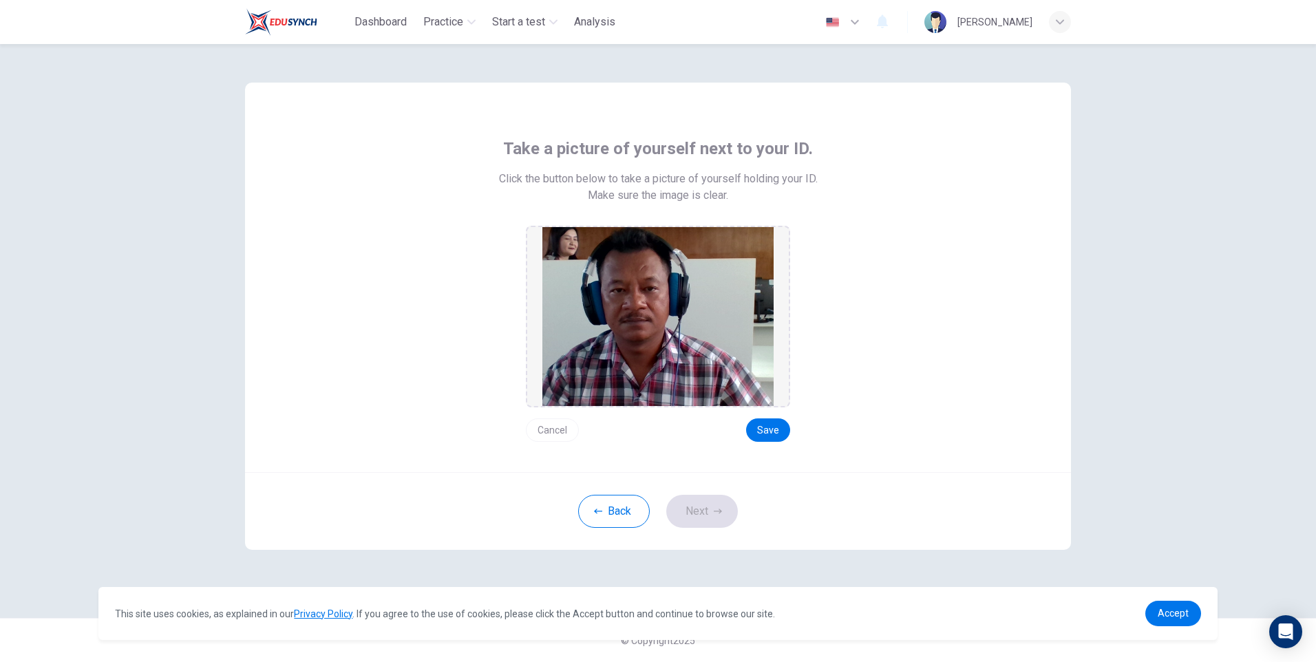
click at [774, 429] on button "Save" at bounding box center [768, 430] width 44 height 23
click at [724, 503] on button "Next" at bounding box center [702, 511] width 72 height 33
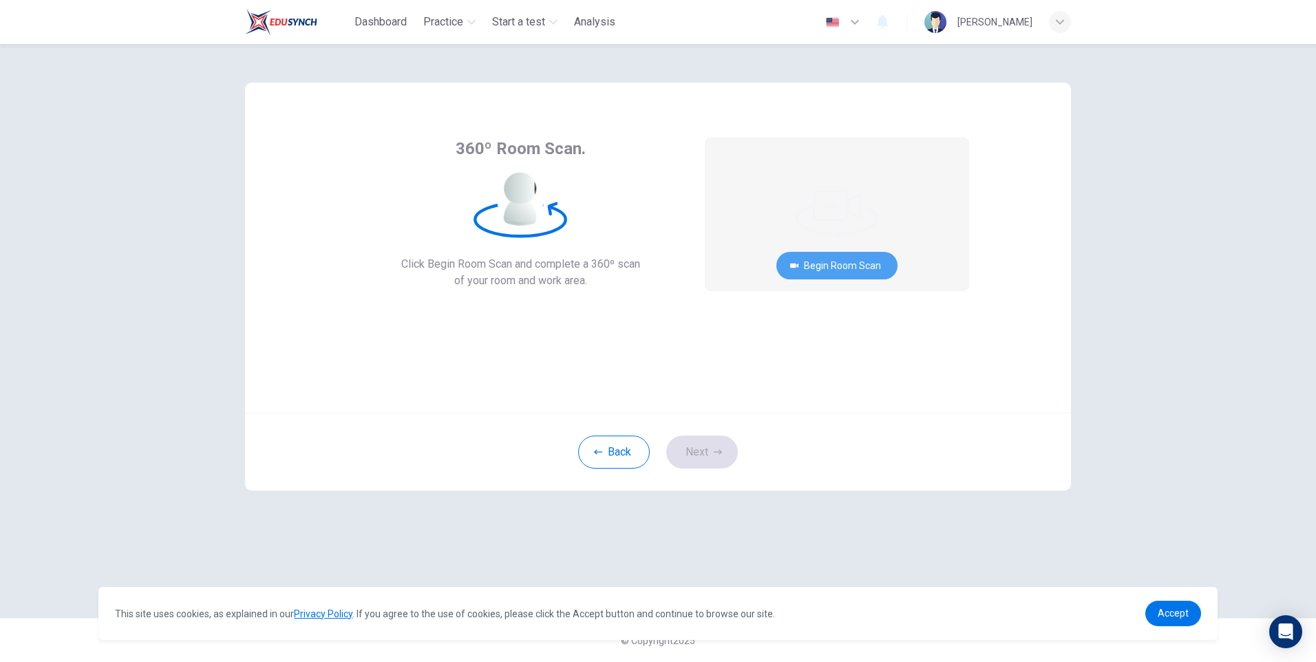
click at [840, 264] on button "Begin Room Scan" at bounding box center [836, 266] width 121 height 28
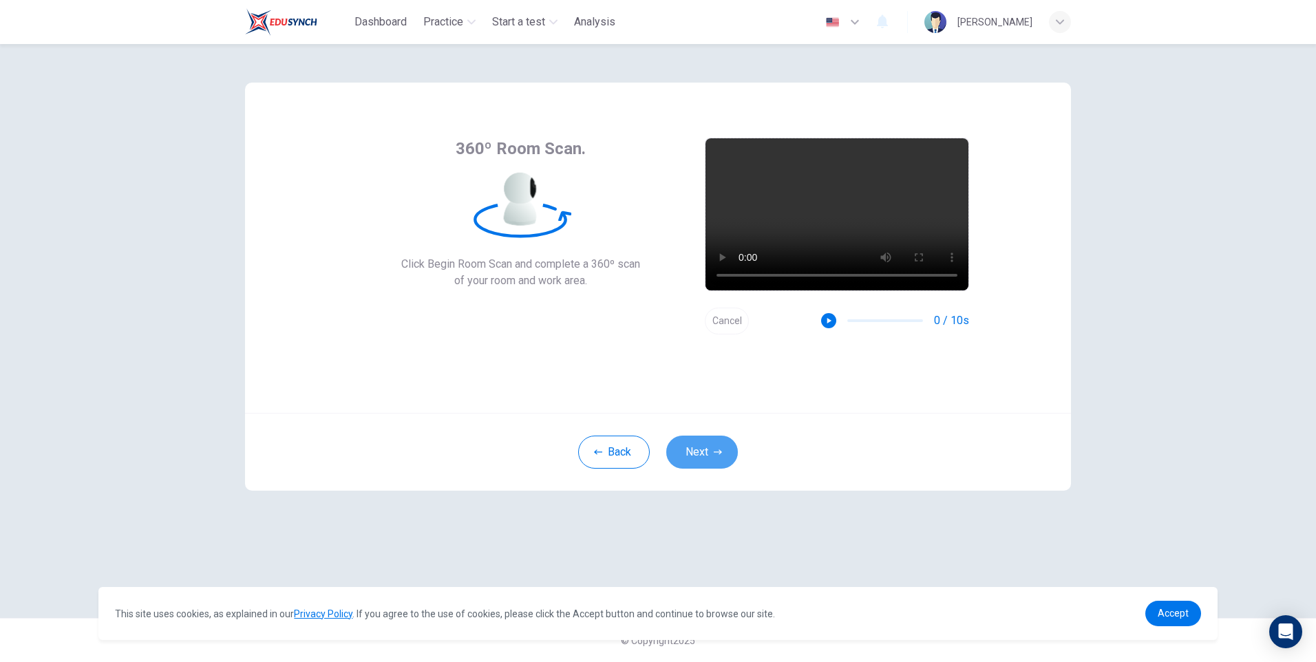
click at [715, 452] on icon "button" at bounding box center [718, 452] width 8 height 8
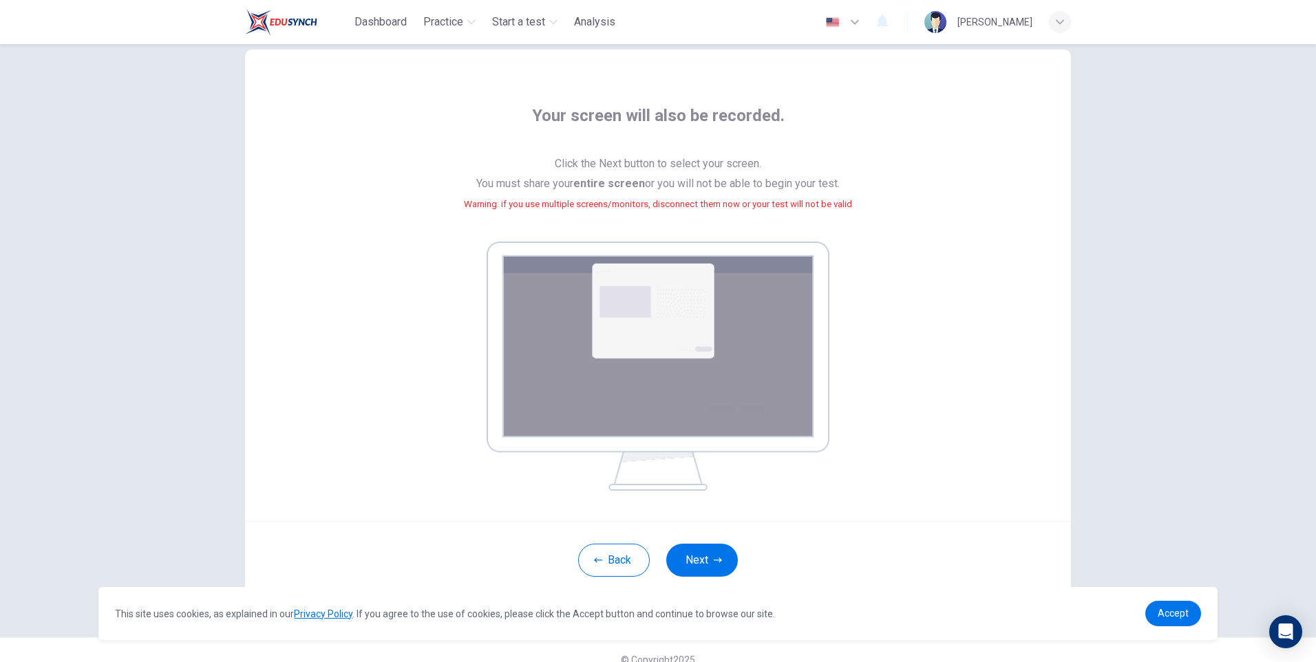
scroll to position [52, 0]
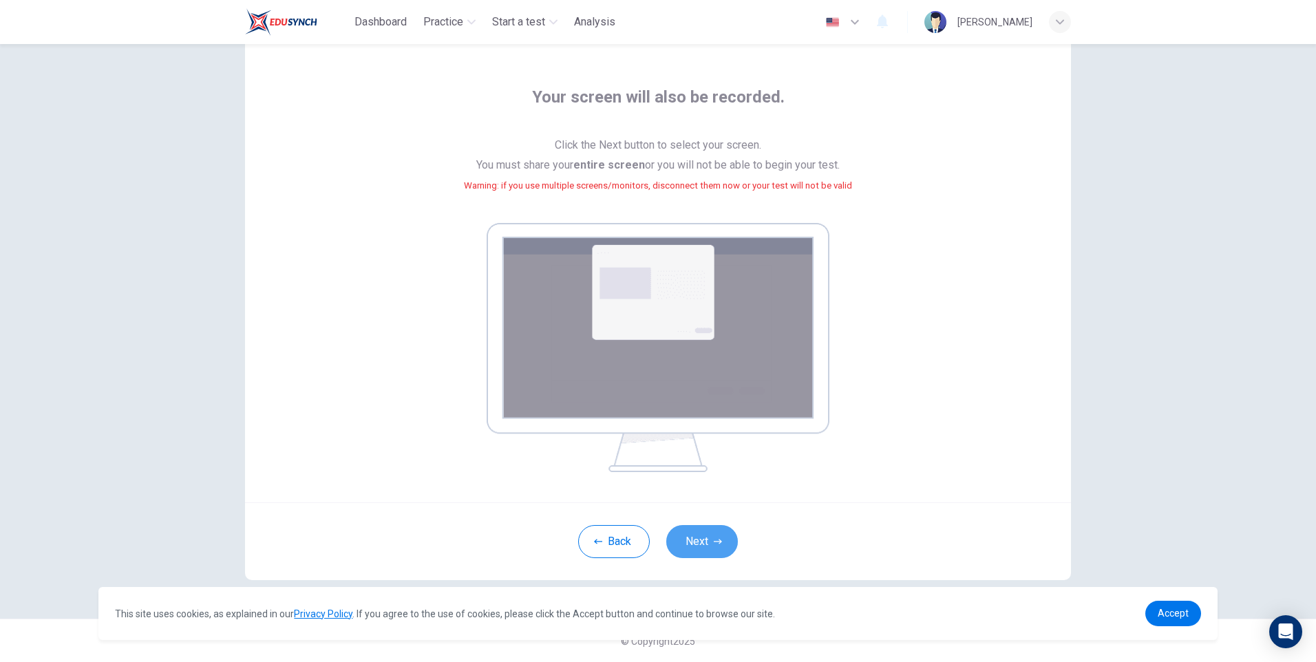
click at [696, 538] on button "Next" at bounding box center [702, 541] width 72 height 33
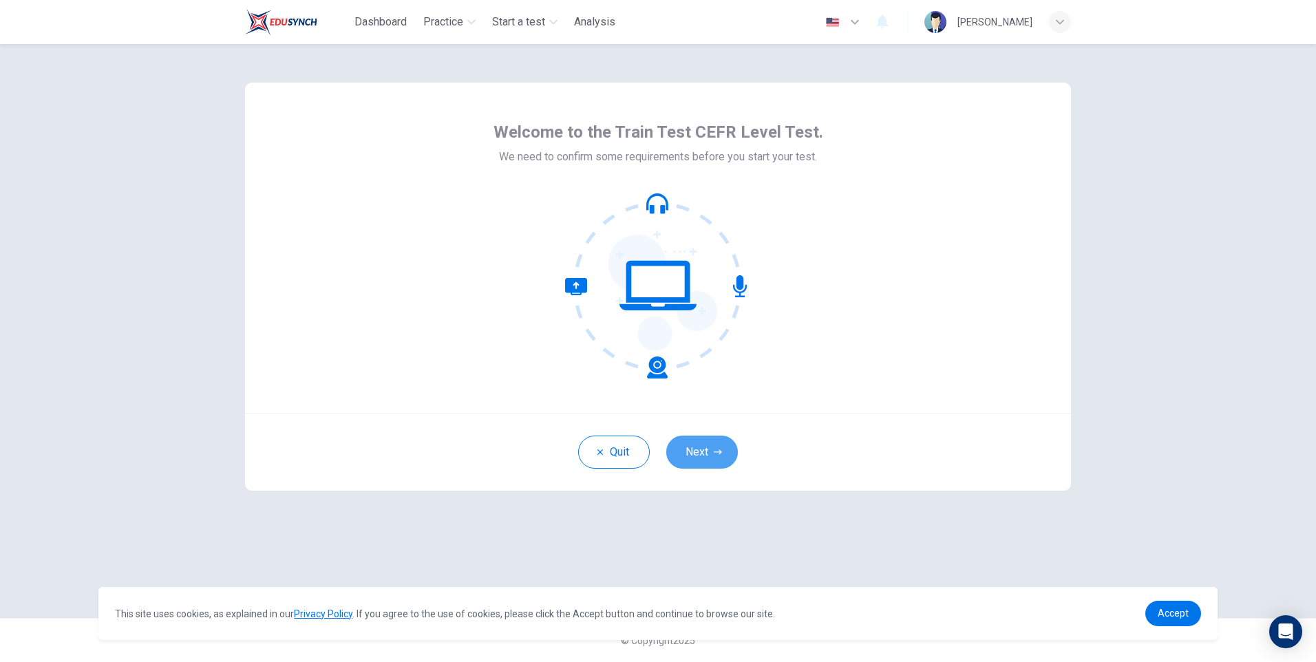
drag, startPoint x: 692, startPoint y: 450, endPoint x: 702, endPoint y: 424, distance: 27.5
click at [693, 449] on button "Next" at bounding box center [702, 452] width 72 height 33
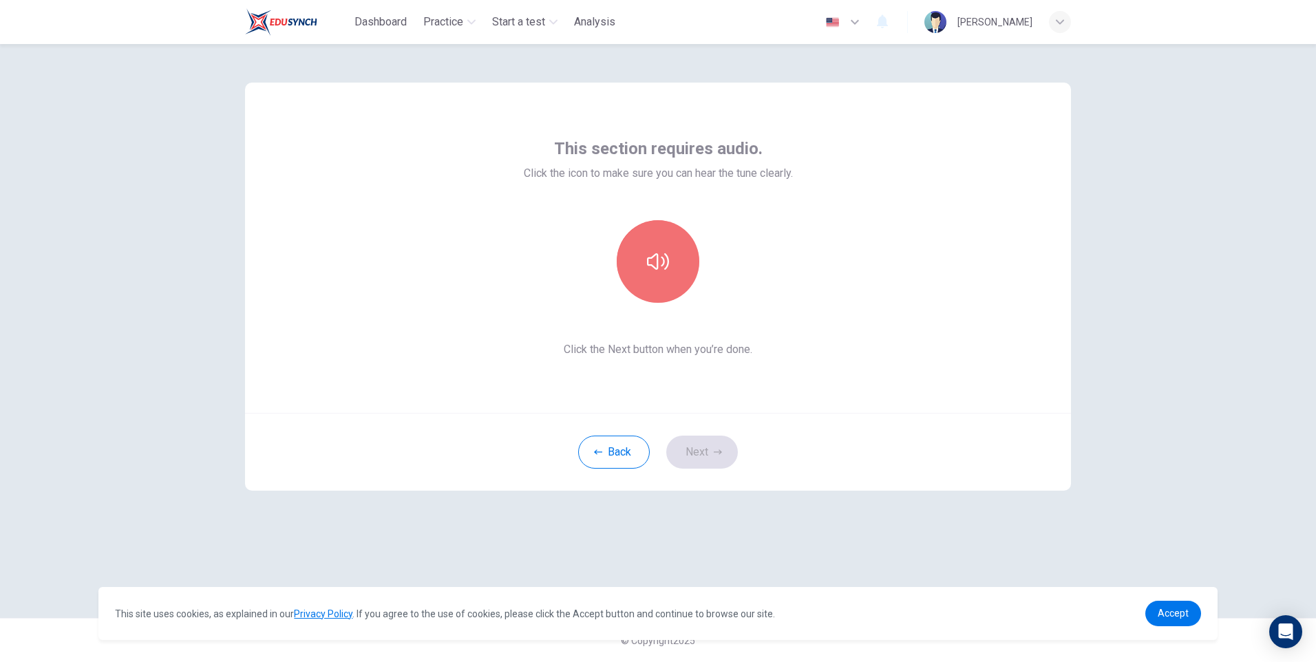
click at [648, 262] on icon "button" at bounding box center [658, 261] width 22 height 17
click at [708, 447] on button "Next" at bounding box center [702, 452] width 72 height 33
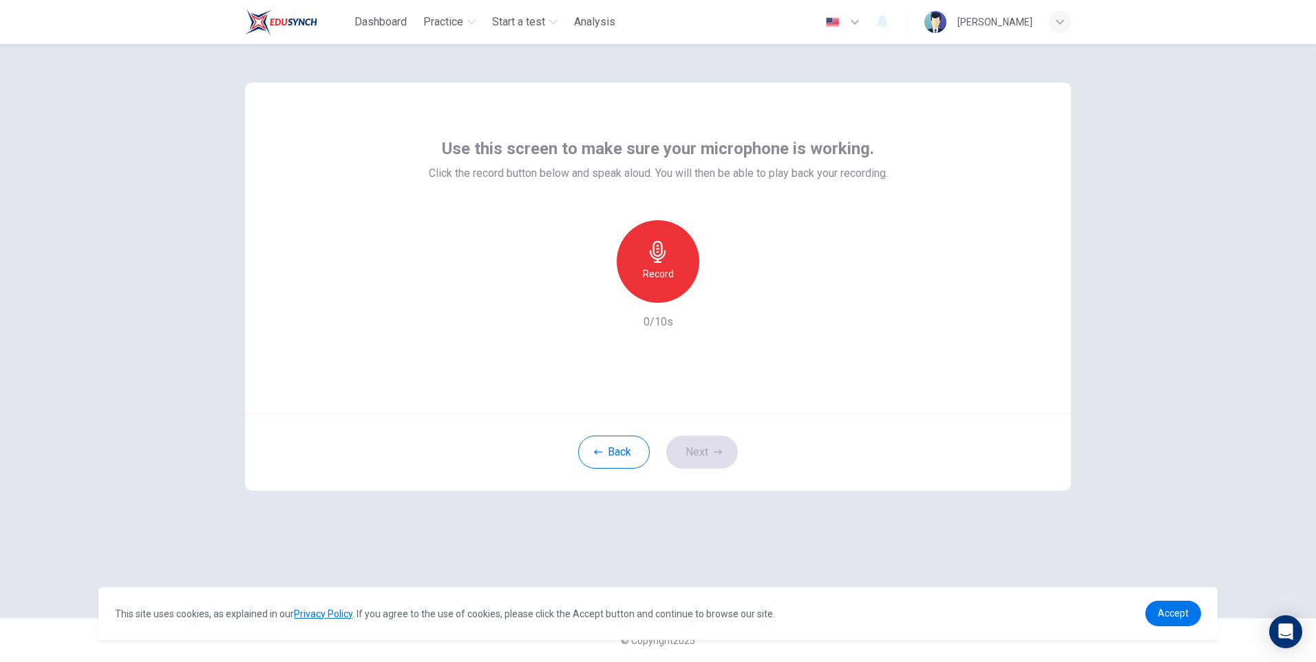
click at [662, 274] on h6 "Record" at bounding box center [658, 274] width 31 height 17
click at [719, 290] on icon "button" at bounding box center [722, 292] width 14 height 14
click at [708, 451] on button "Next" at bounding box center [702, 452] width 72 height 33
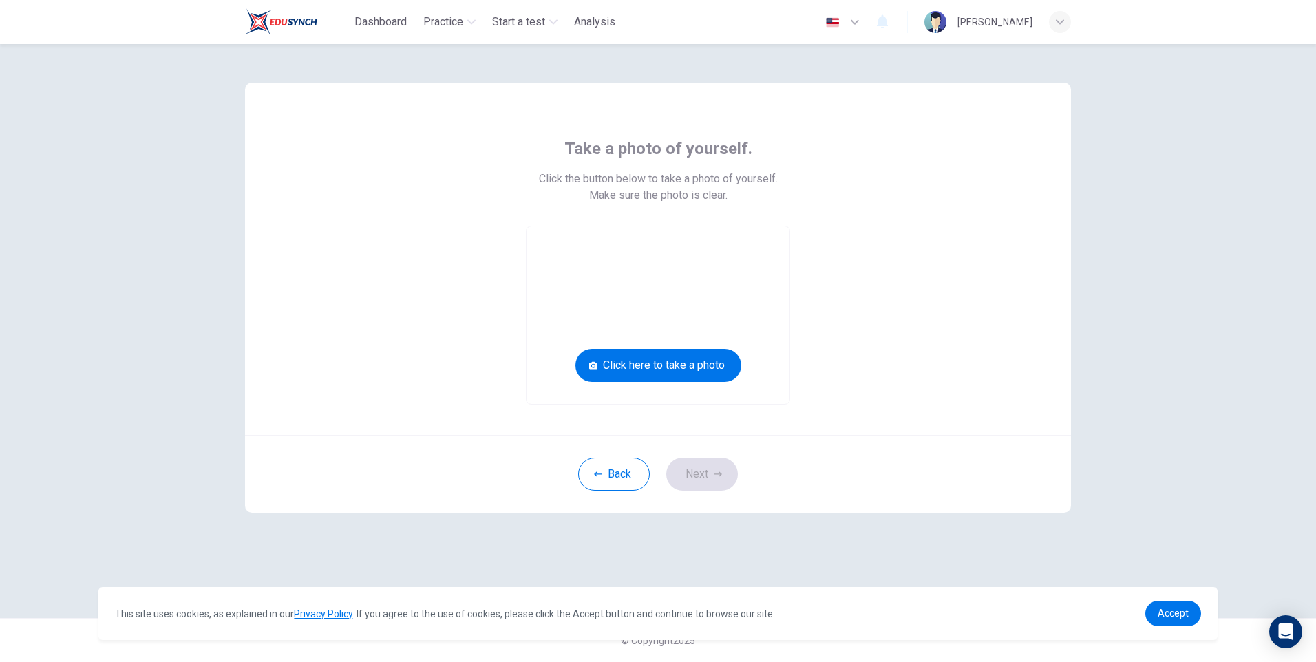
click at [685, 367] on button "Click here to take a photo" at bounding box center [658, 365] width 166 height 33
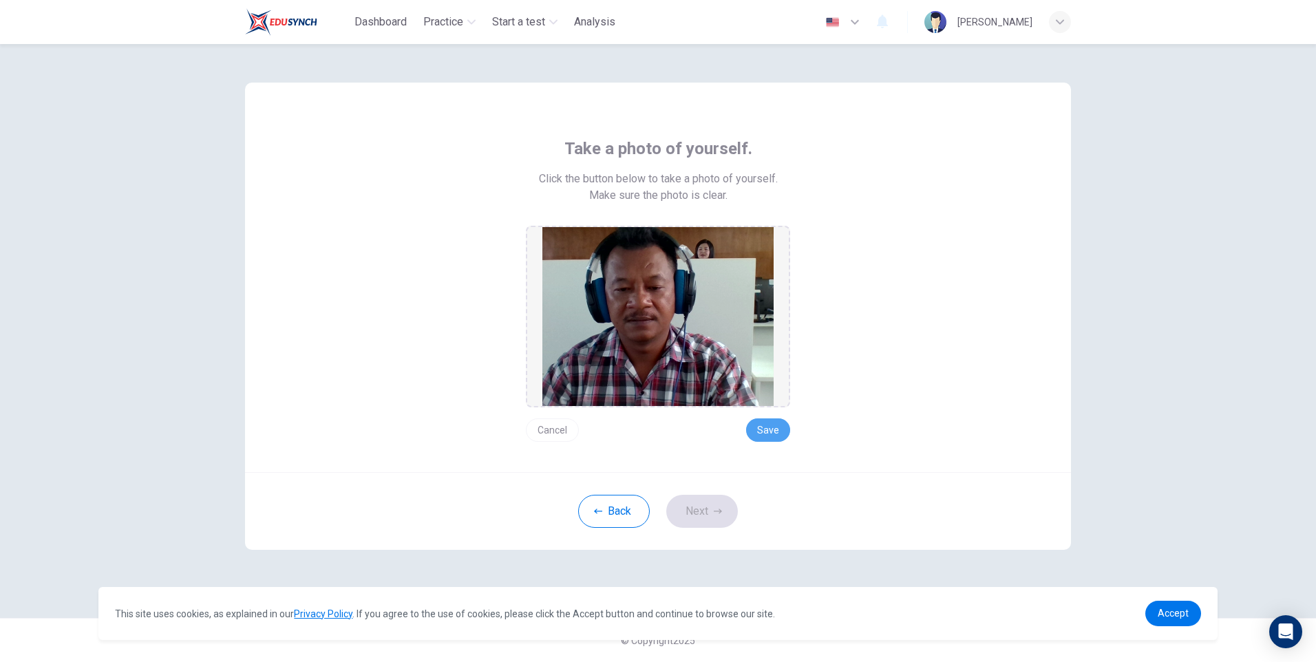
click at [770, 427] on button "Save" at bounding box center [768, 430] width 44 height 23
click at [710, 509] on button "Next" at bounding box center [702, 511] width 72 height 33
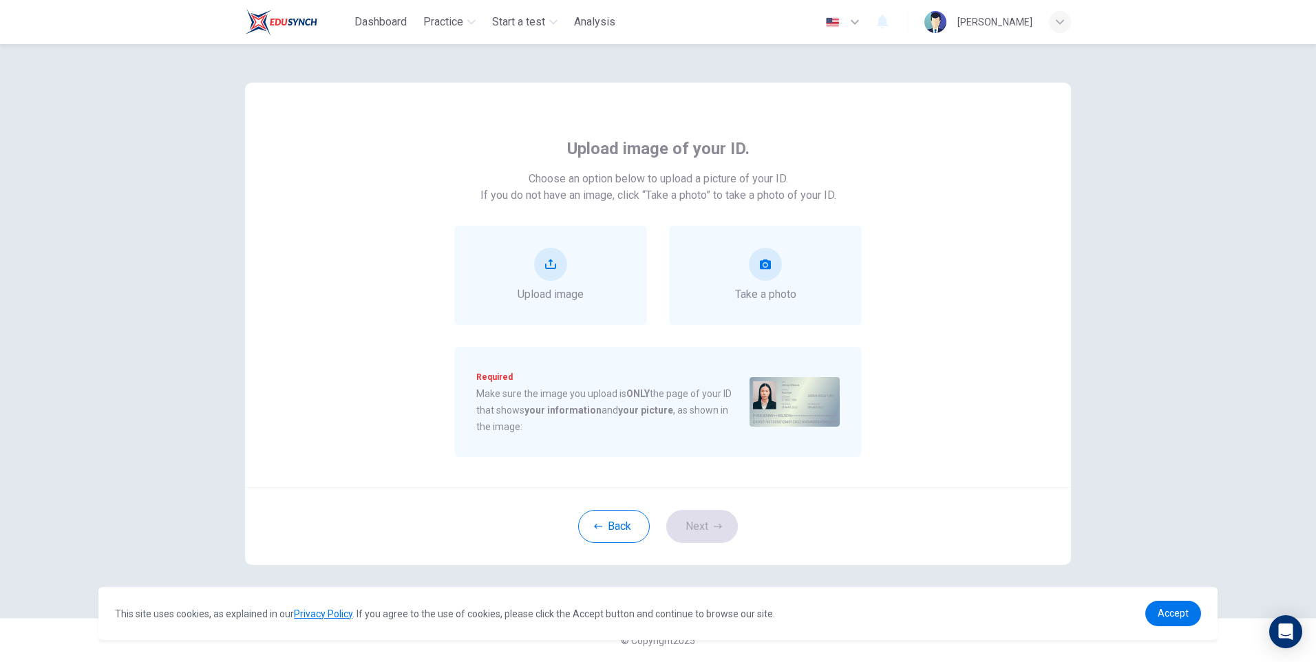
click at [770, 274] on button "take photo" at bounding box center [765, 264] width 33 height 33
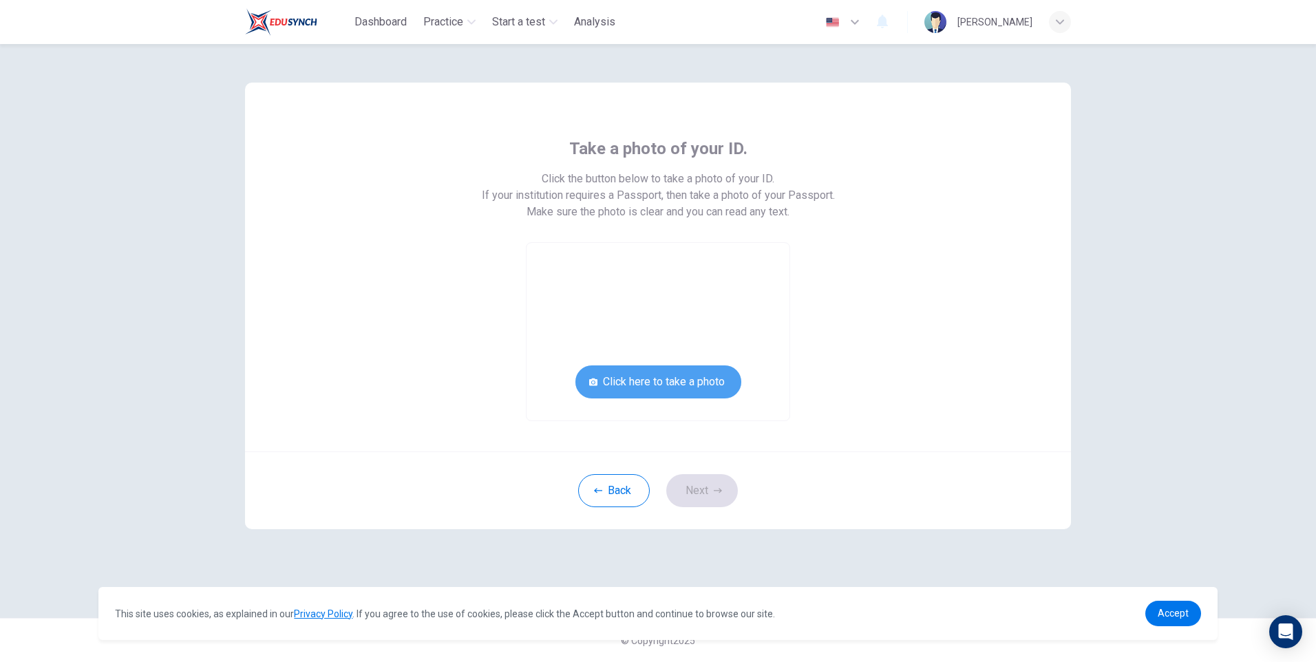
click at [704, 384] on button "Click here to take a photo" at bounding box center [658, 382] width 166 height 33
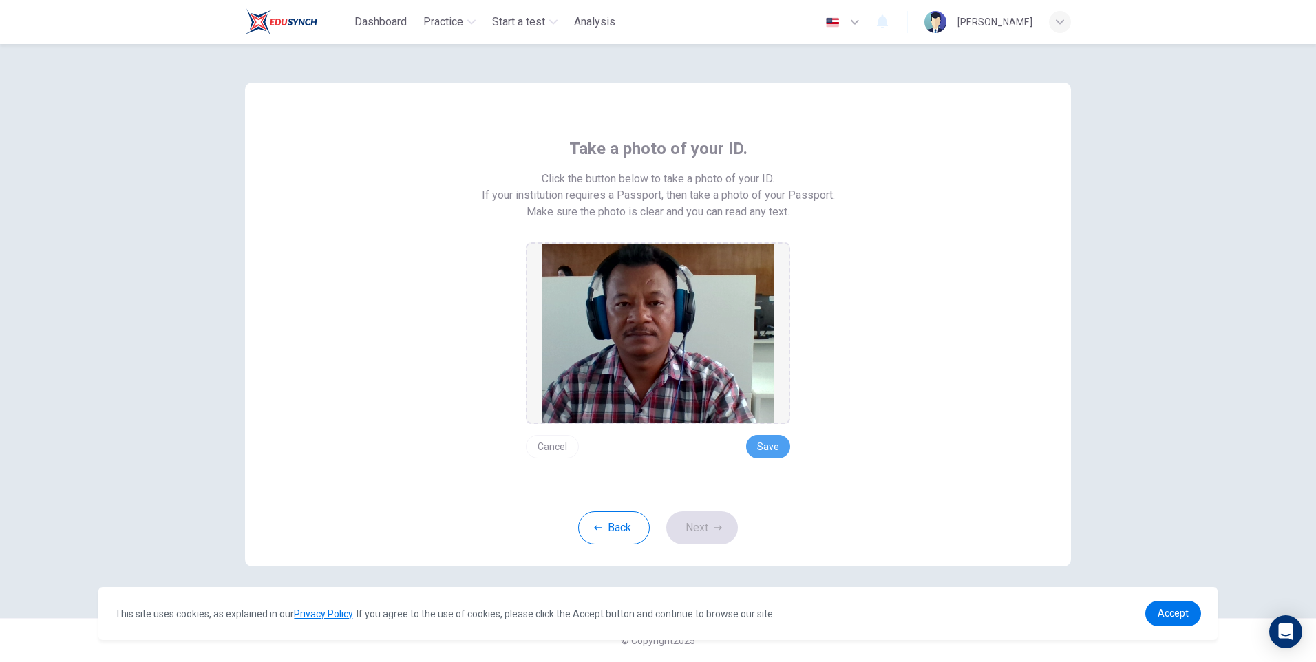
click at [773, 441] on button "Save" at bounding box center [768, 446] width 44 height 23
click at [715, 534] on button "Next" at bounding box center [702, 527] width 72 height 33
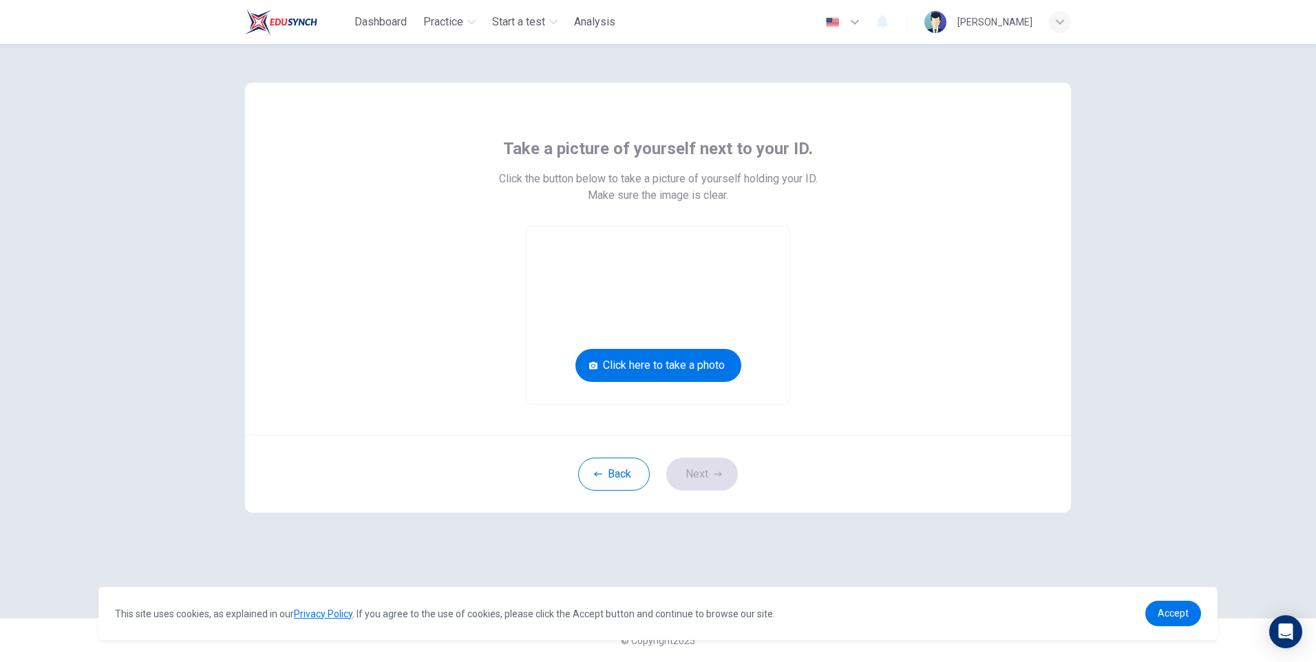
click at [679, 366] on button "Click here to take a photo" at bounding box center [658, 365] width 166 height 33
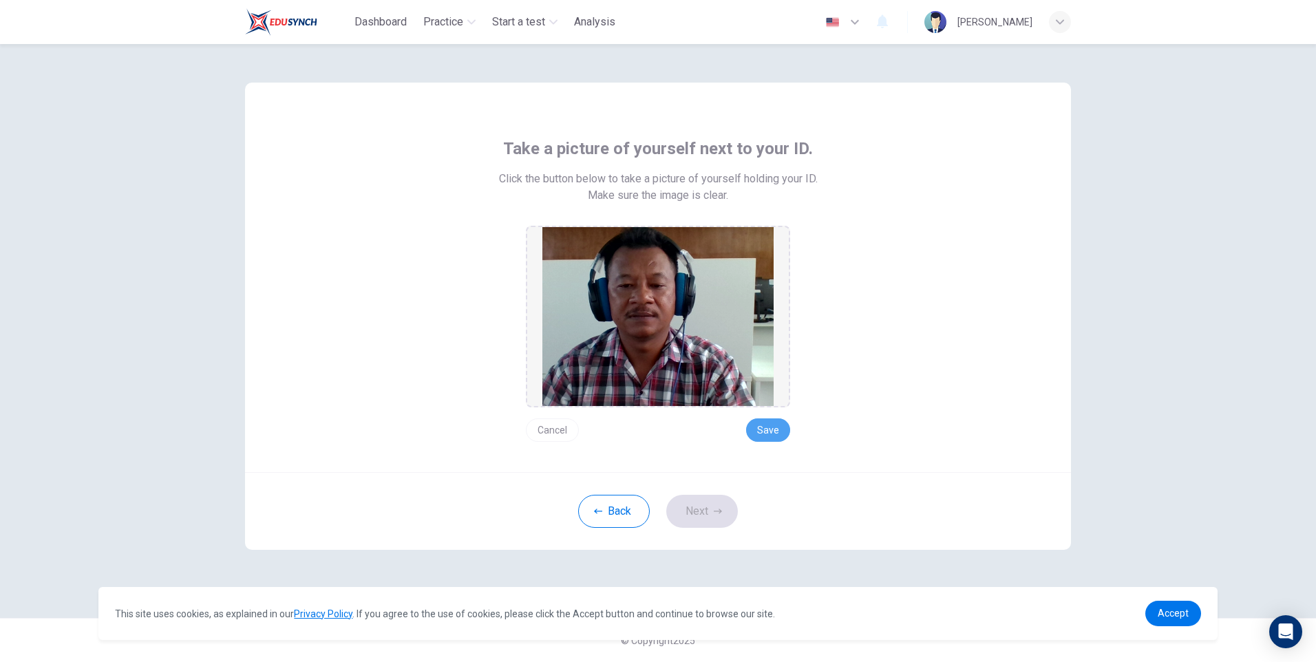
click at [772, 428] on button "Save" at bounding box center [768, 430] width 44 height 23
click at [719, 507] on icon "button" at bounding box center [718, 511] width 8 height 8
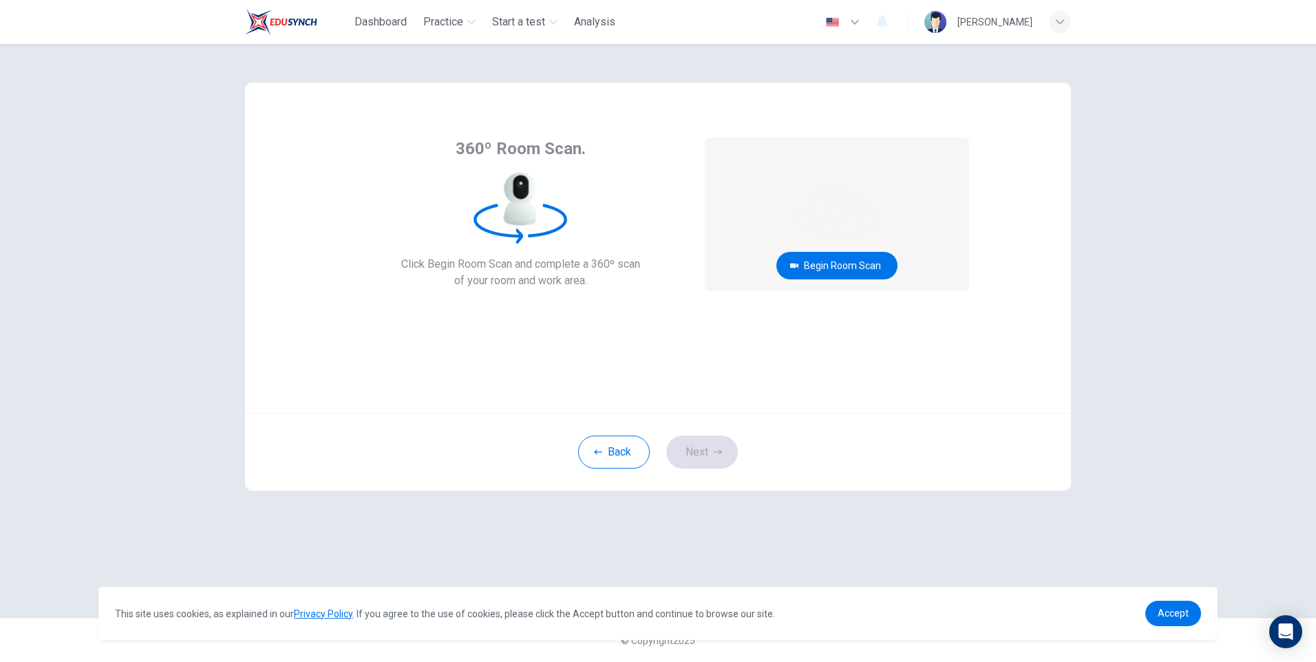
click at [853, 272] on button "Begin Room Scan" at bounding box center [836, 266] width 121 height 28
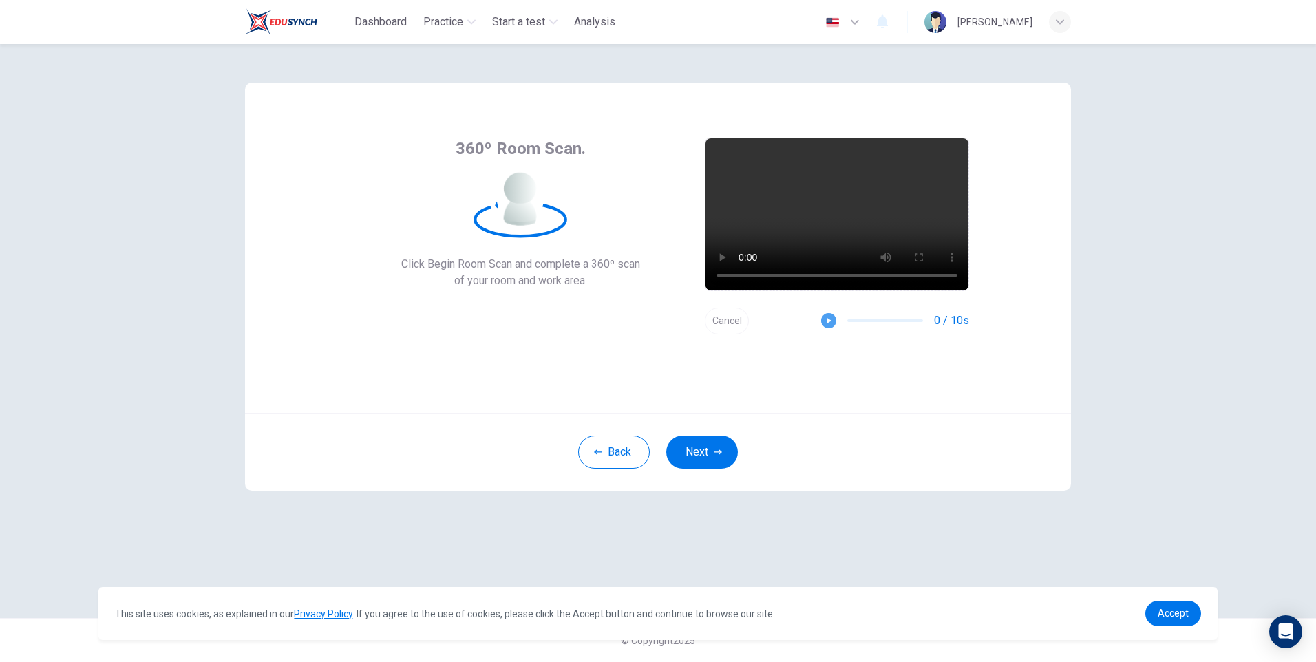
click at [826, 317] on icon "button" at bounding box center [829, 321] width 10 height 10
click at [715, 454] on icon "button" at bounding box center [718, 452] width 8 height 8
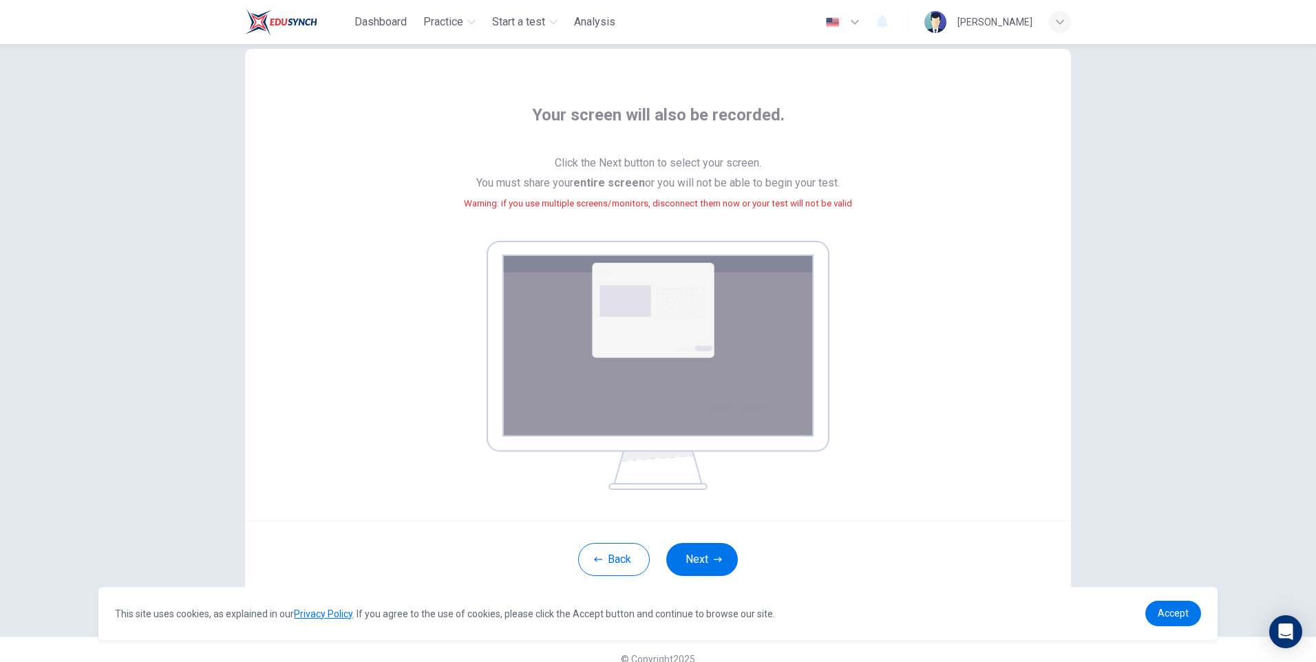
scroll to position [52, 0]
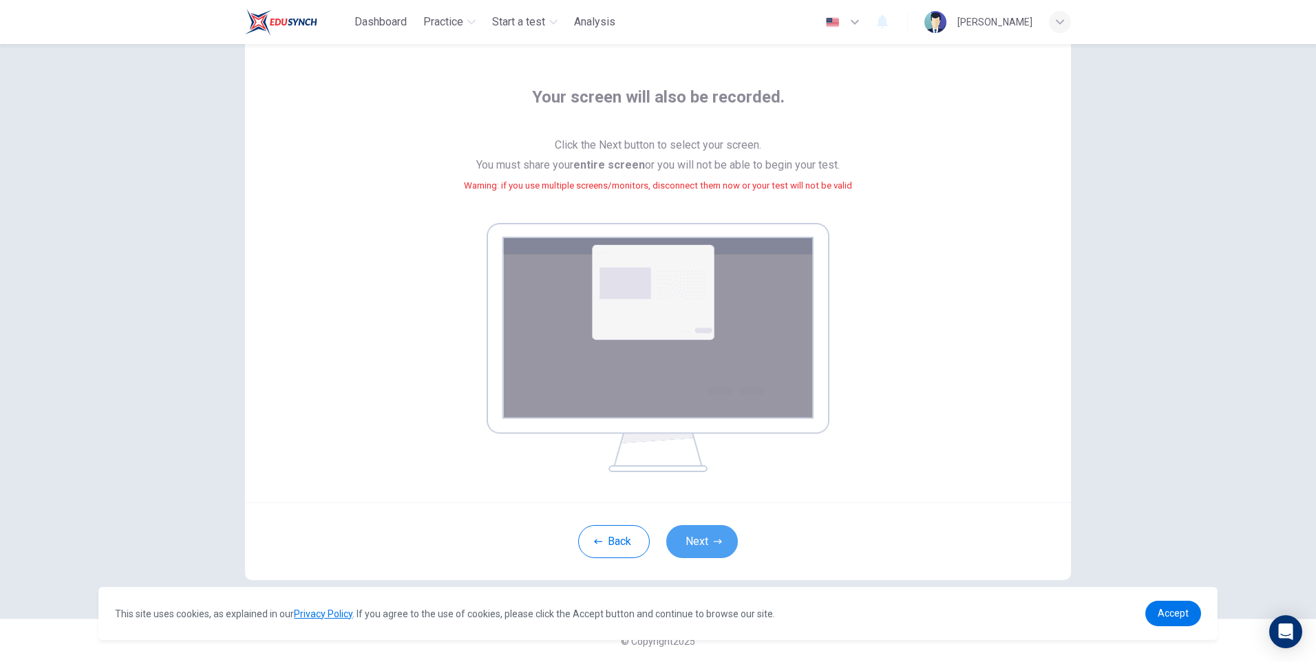
click at [704, 540] on button "Next" at bounding box center [702, 541] width 72 height 33
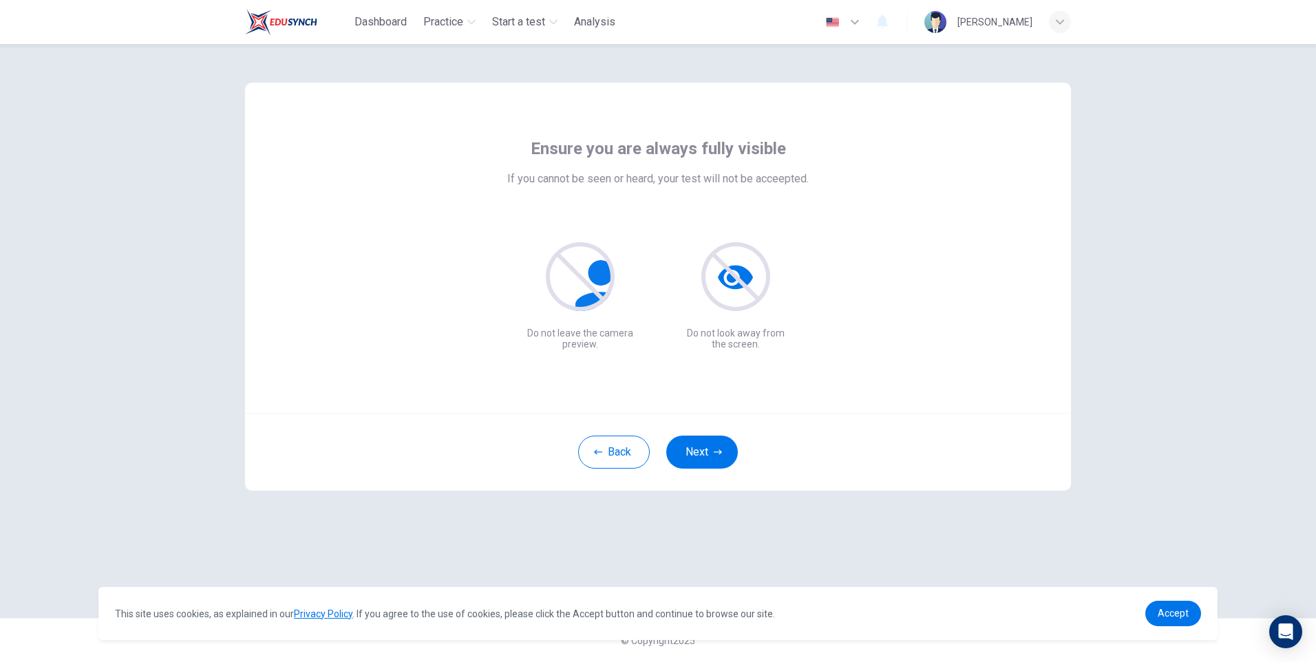
scroll to position [0, 0]
click at [718, 444] on button "Next" at bounding box center [702, 452] width 72 height 33
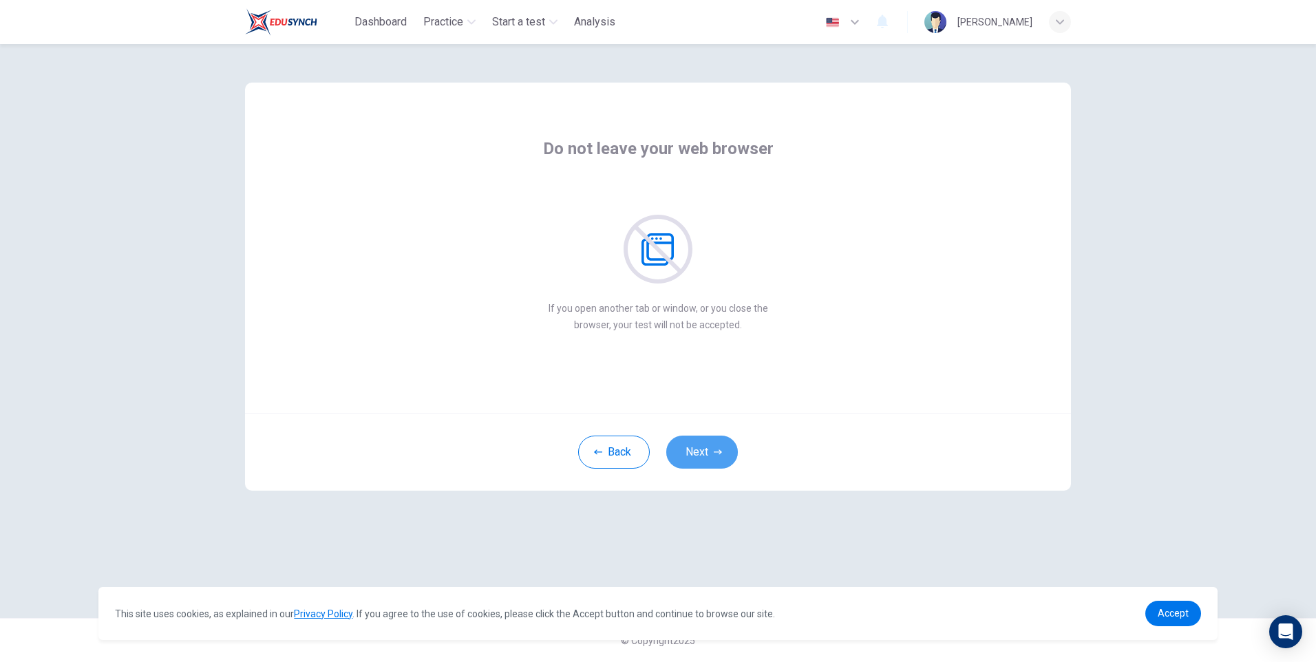
click at [718, 444] on button "Next" at bounding box center [702, 452] width 72 height 33
click at [718, 446] on button "Next" at bounding box center [702, 452] width 72 height 33
click at [714, 449] on icon "button" at bounding box center [718, 452] width 8 height 8
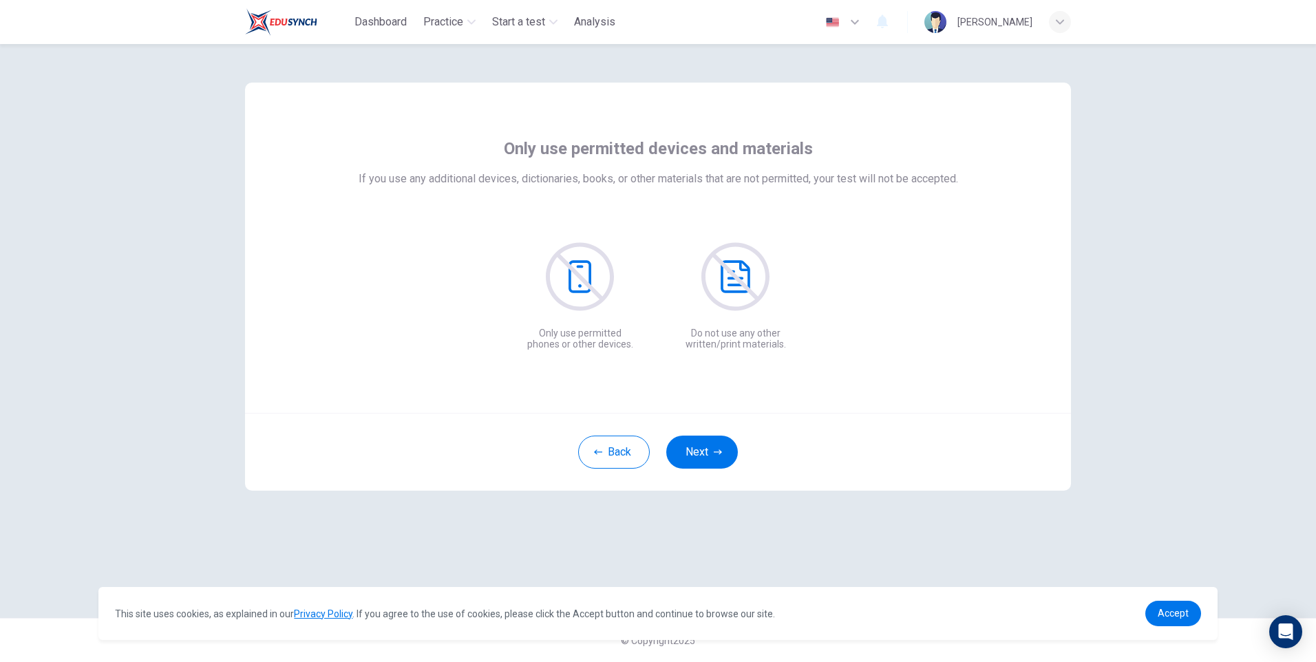
click at [714, 449] on icon "button" at bounding box center [718, 452] width 8 height 8
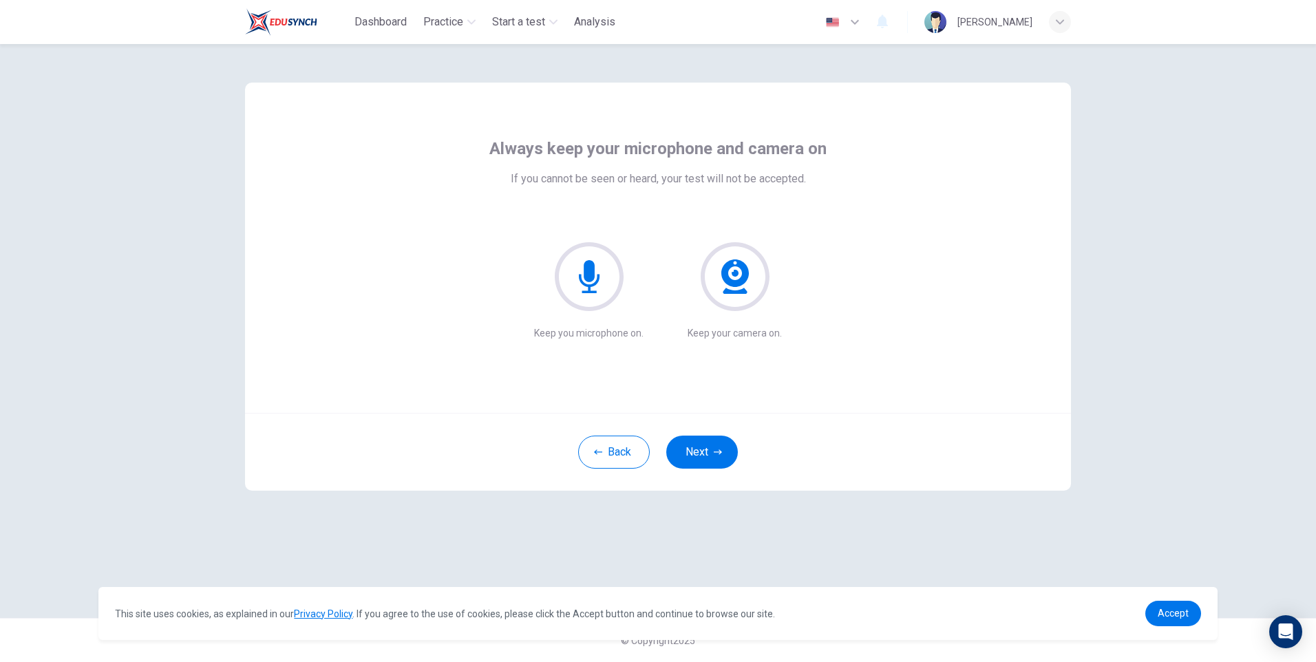
click at [714, 449] on icon "button" at bounding box center [718, 452] width 8 height 8
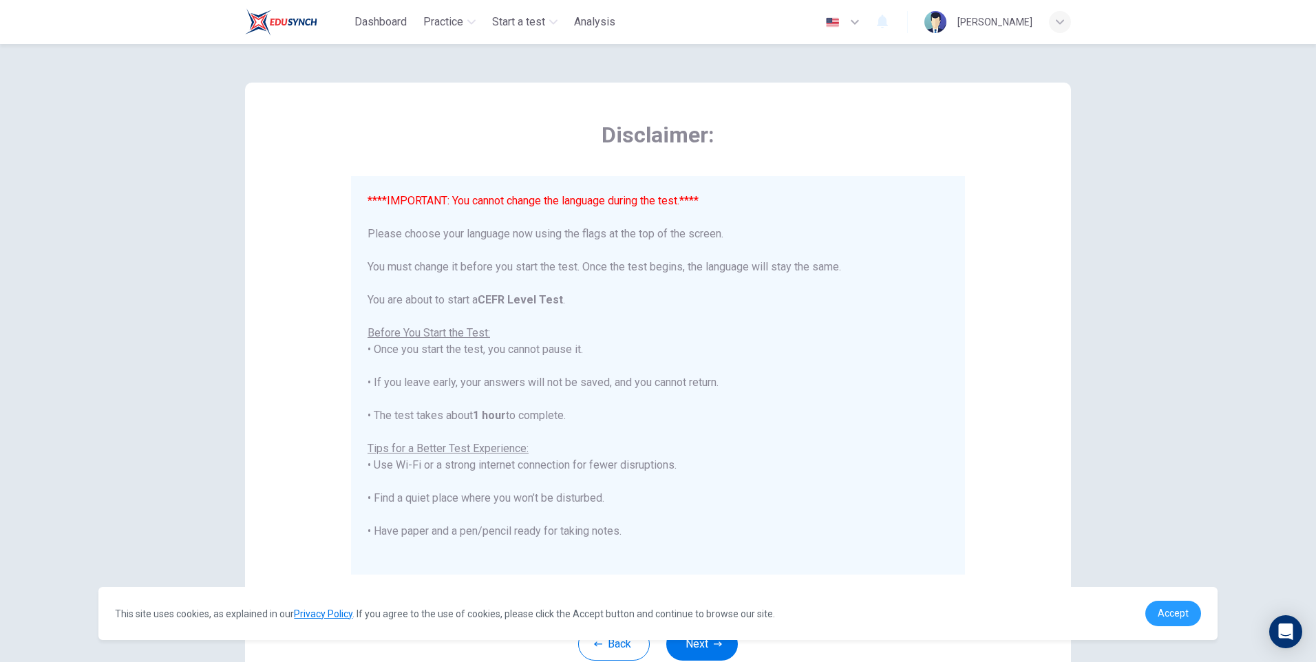
click at [1170, 620] on link "Accept" at bounding box center [1173, 613] width 56 height 25
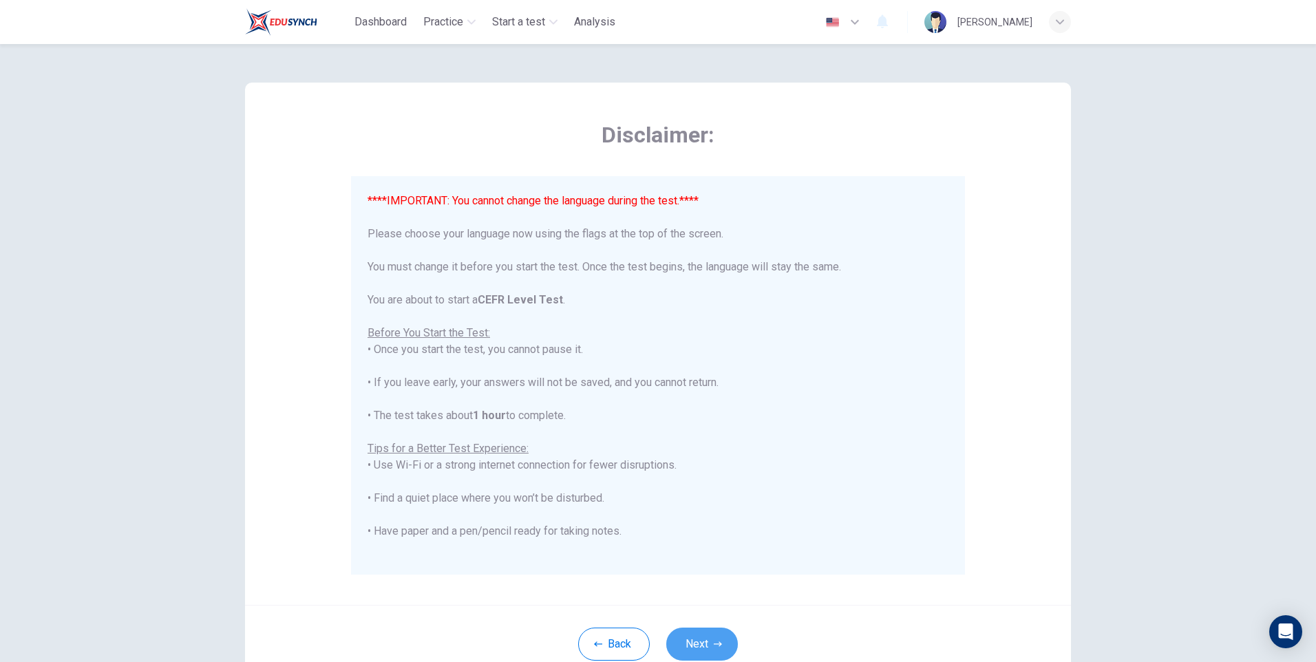
click at [706, 643] on button "Next" at bounding box center [702, 644] width 72 height 33
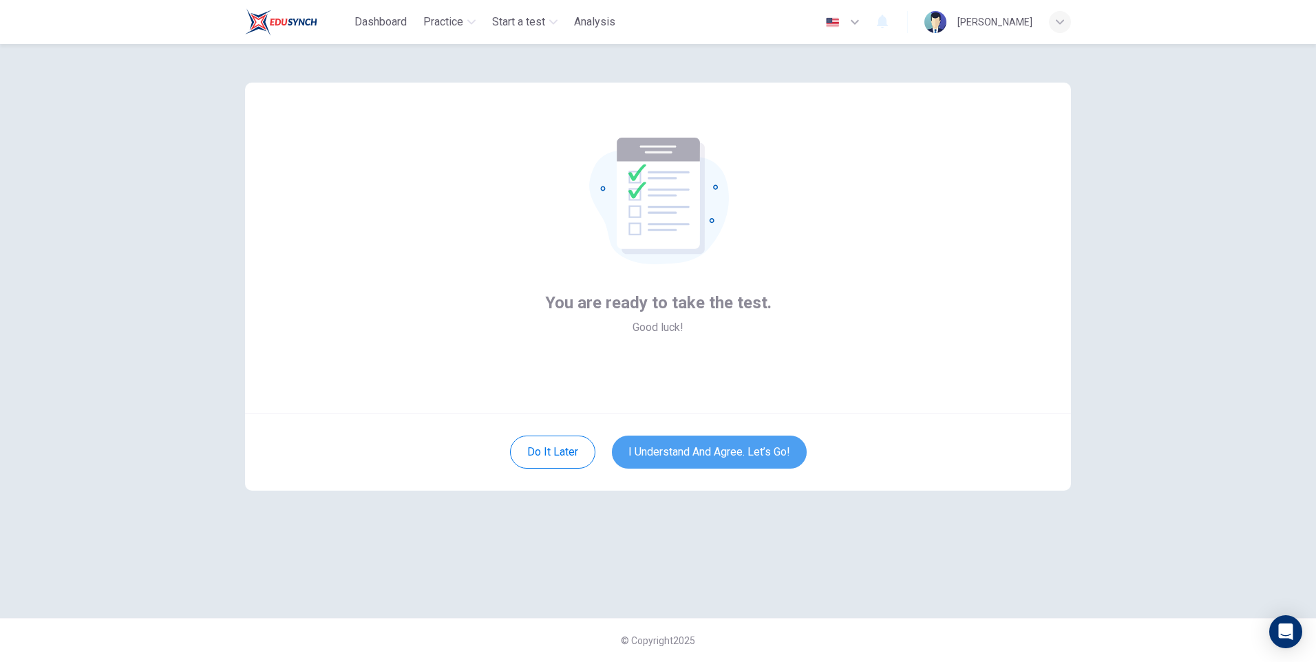
click at [703, 456] on button "I understand and agree. Let’s go!" at bounding box center [709, 452] width 195 height 33
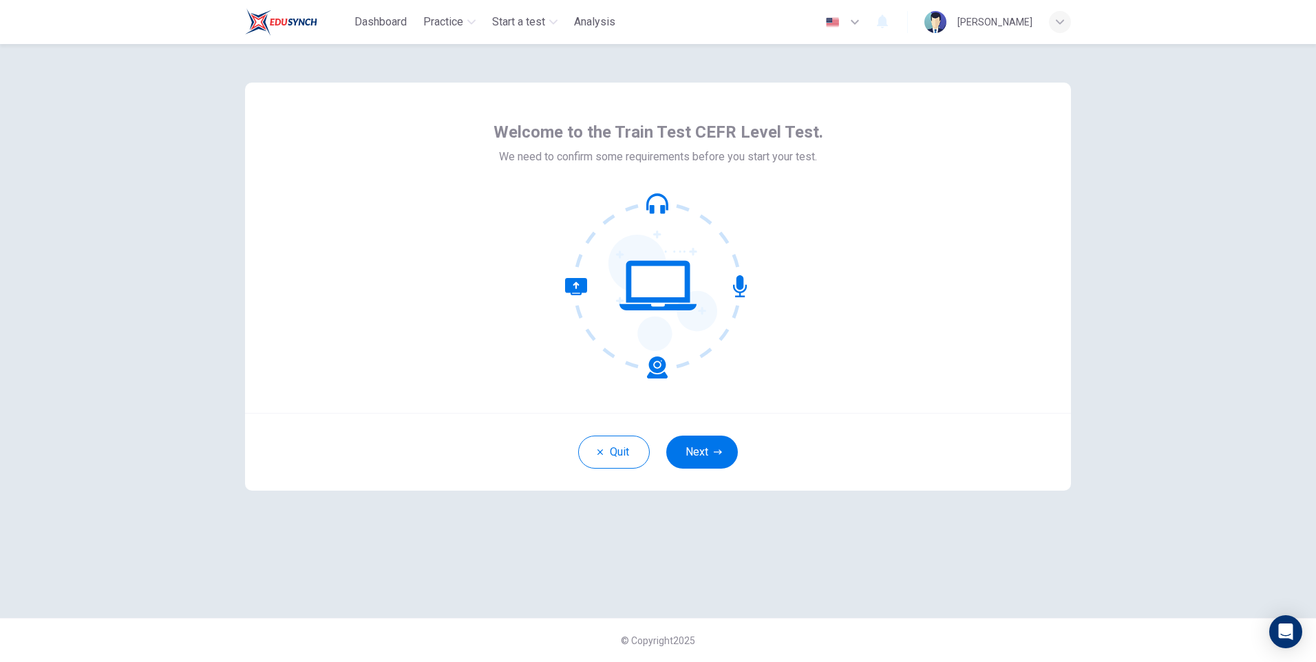
click at [701, 450] on button "Next" at bounding box center [702, 452] width 72 height 33
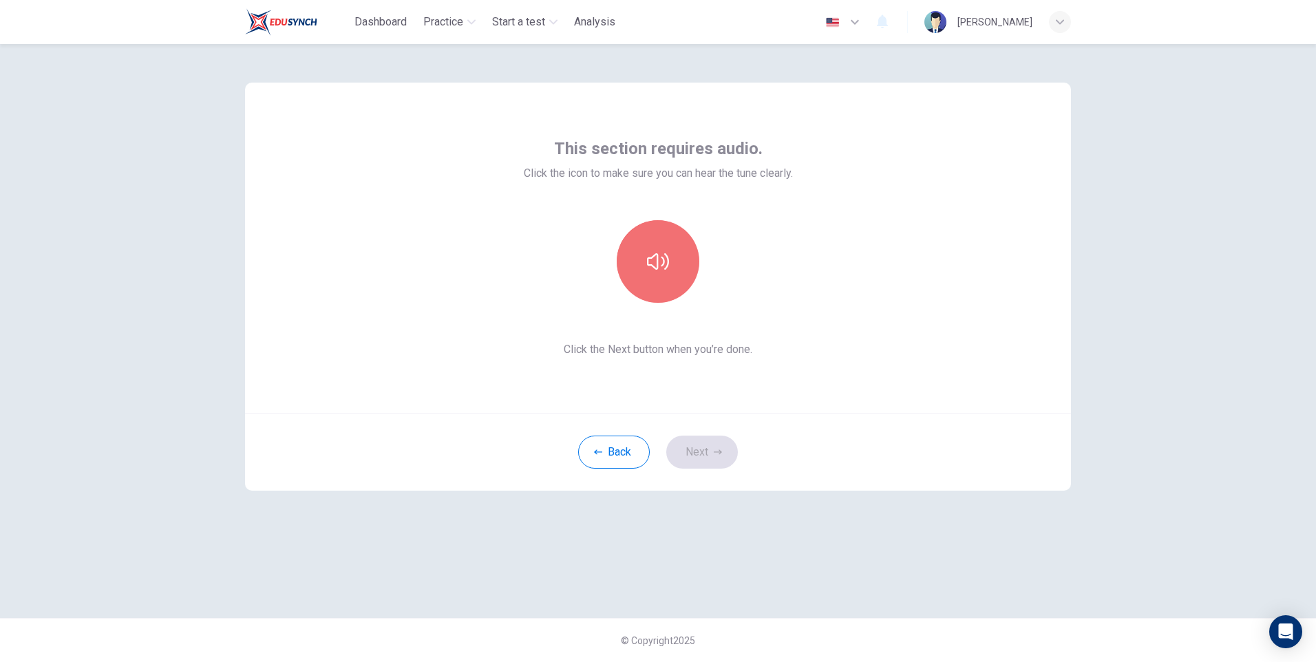
click at [664, 263] on icon "button" at bounding box center [658, 261] width 22 height 17
click at [698, 454] on button "Next" at bounding box center [702, 452] width 72 height 33
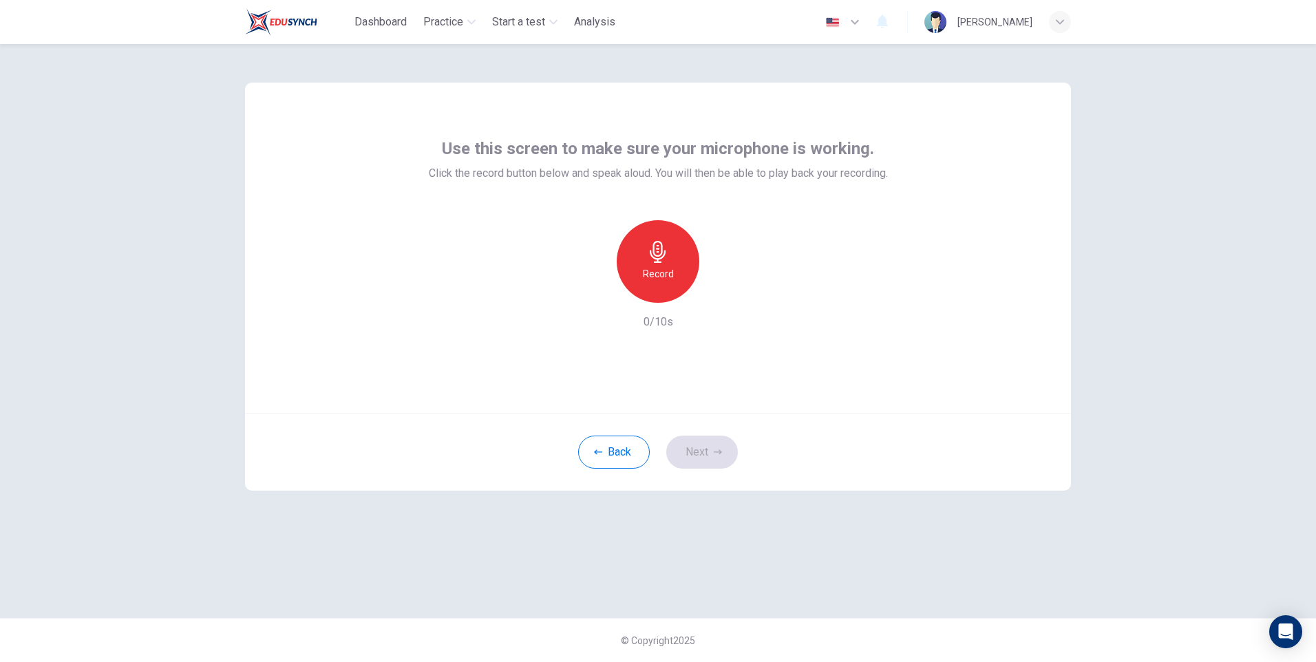
click at [664, 272] on h6 "Record" at bounding box center [658, 274] width 31 height 17
click at [723, 290] on icon "button" at bounding box center [722, 292] width 14 height 14
click at [691, 451] on button "Next" at bounding box center [702, 452] width 72 height 33
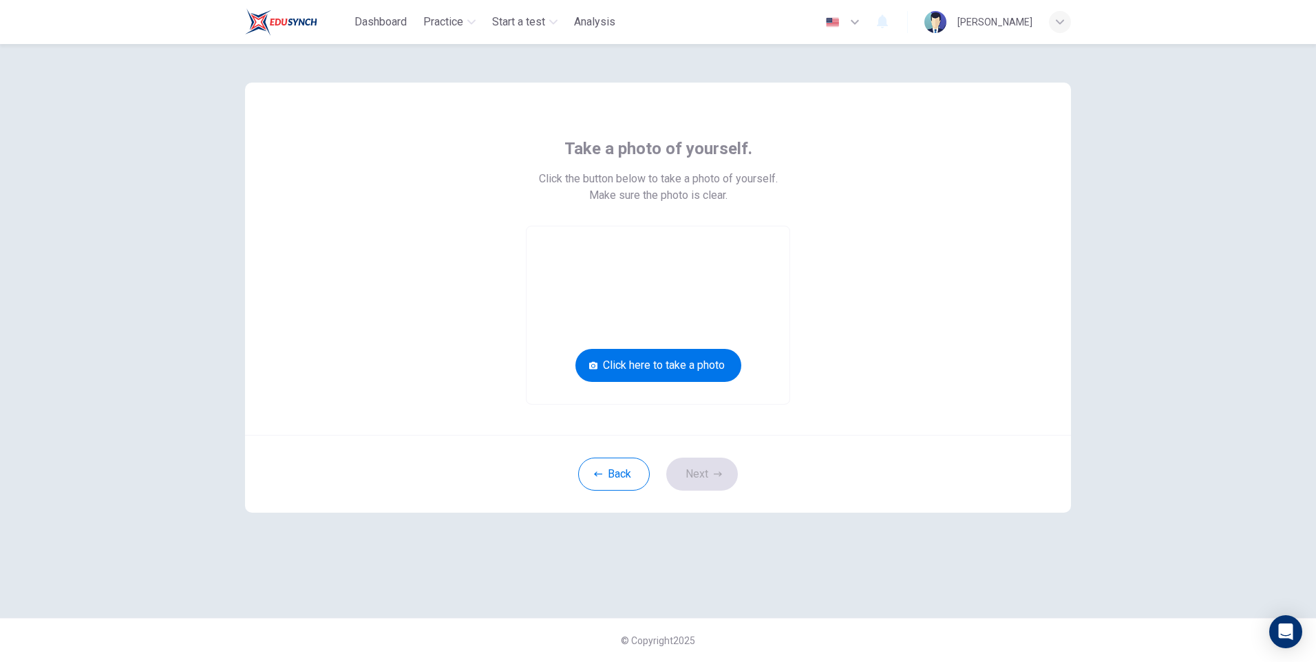
click at [662, 374] on button "Click here to take a photo" at bounding box center [658, 365] width 166 height 33
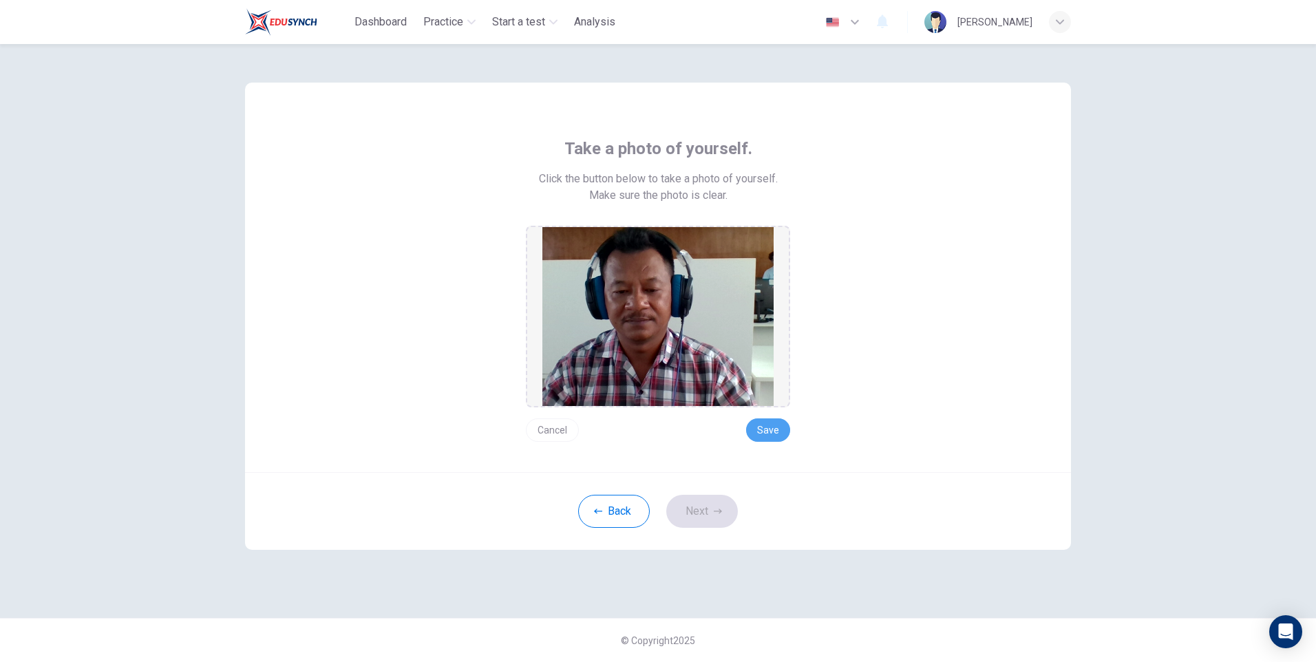
click at [775, 432] on button "Save" at bounding box center [768, 430] width 44 height 23
click at [700, 514] on button "Next" at bounding box center [702, 511] width 72 height 33
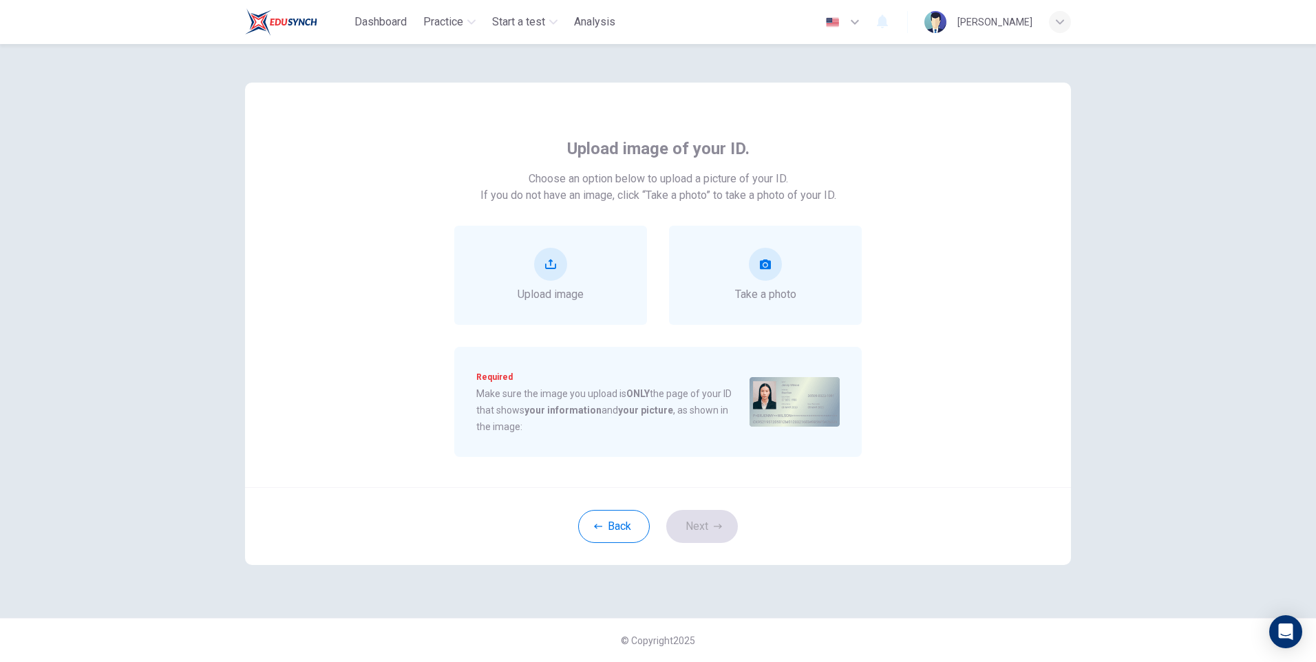
click at [767, 269] on button "take photo" at bounding box center [765, 264] width 33 height 33
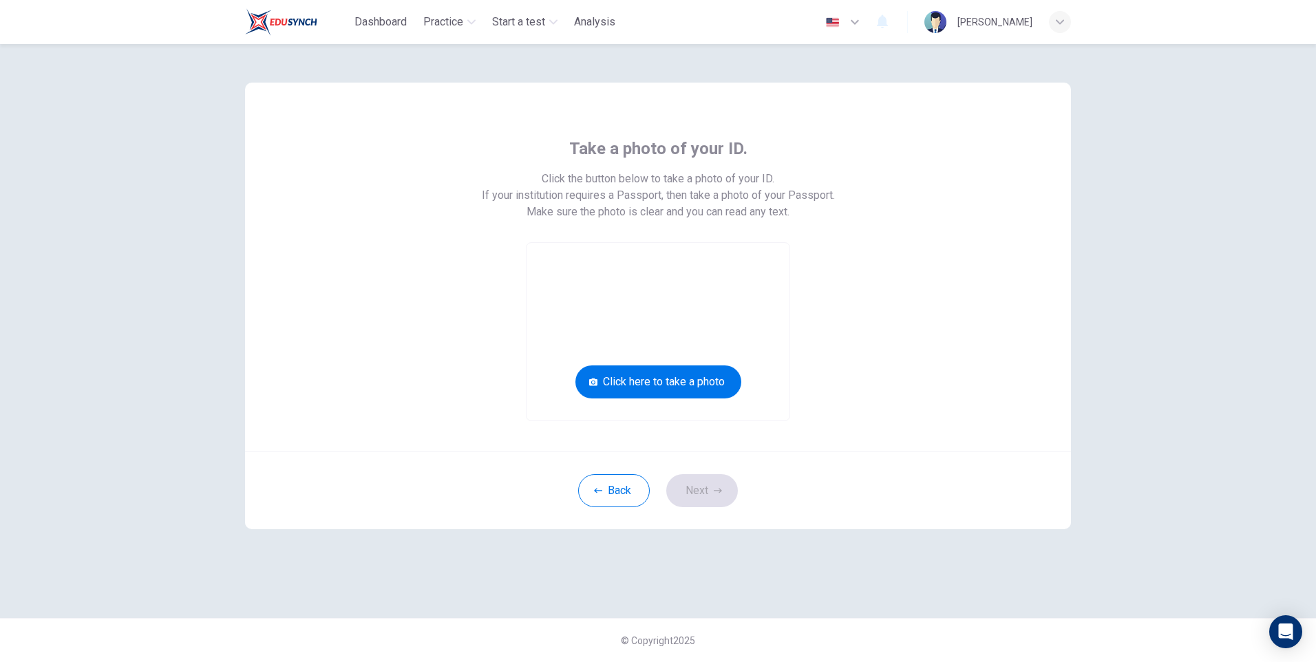
click at [693, 381] on button "Click here to take a photo" at bounding box center [658, 382] width 166 height 33
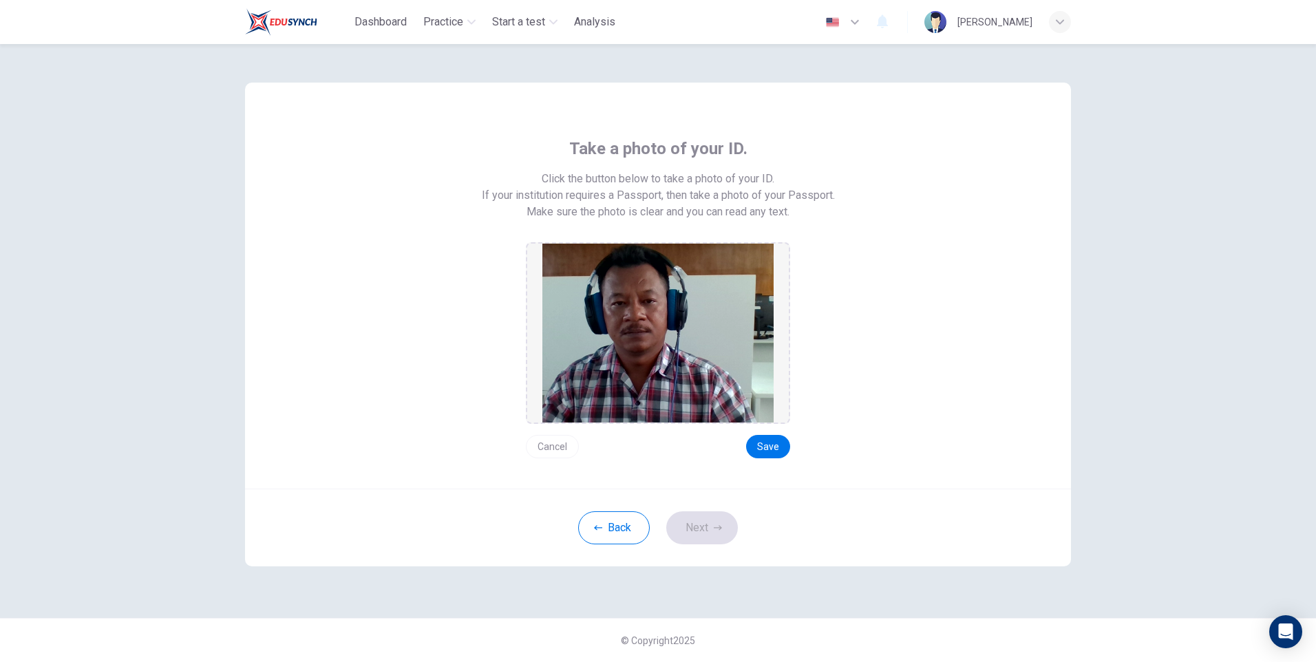
click at [769, 447] on button "Save" at bounding box center [768, 446] width 44 height 23
click at [697, 531] on button "Next" at bounding box center [702, 527] width 72 height 33
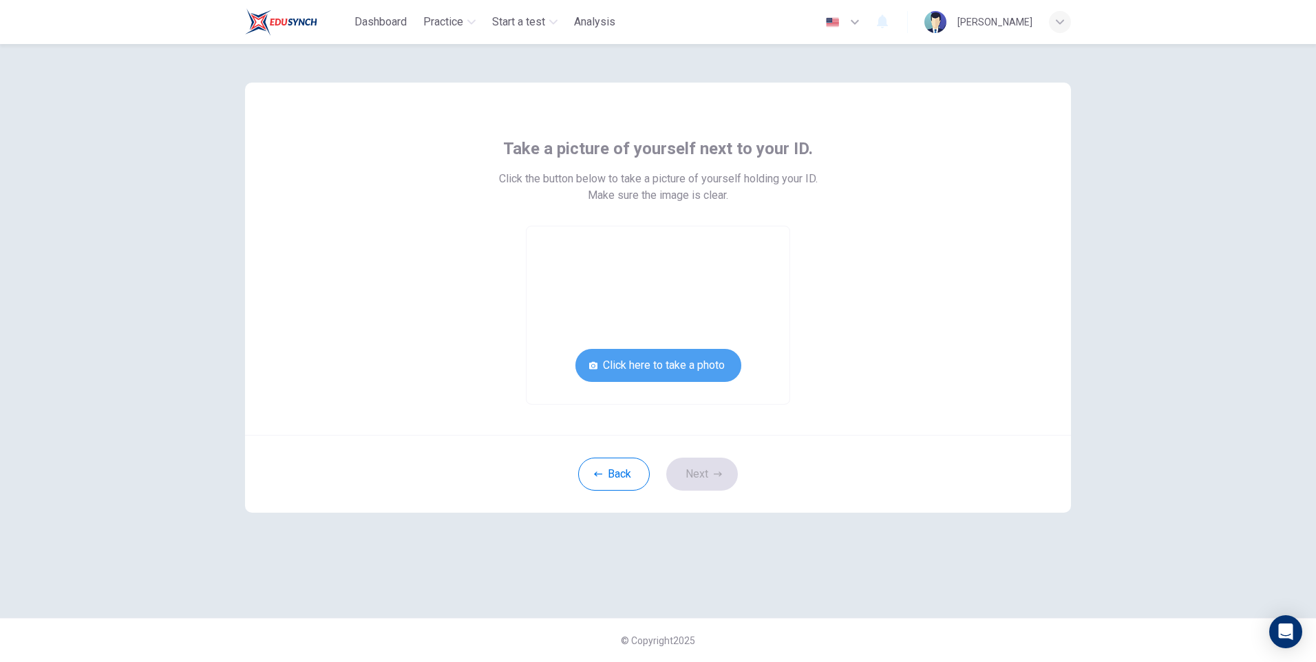
click at [681, 359] on button "Click here to take a photo" at bounding box center [658, 365] width 166 height 33
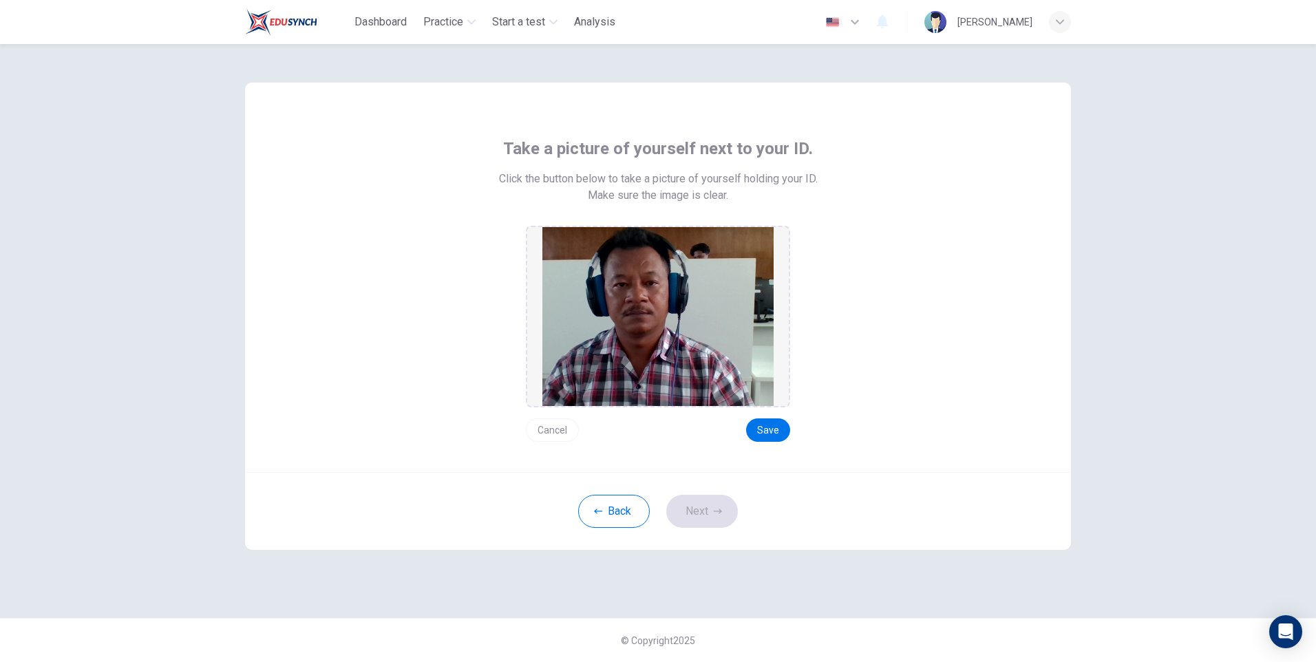
click at [770, 433] on button "Save" at bounding box center [768, 430] width 44 height 23
click at [700, 515] on button "Next" at bounding box center [702, 511] width 72 height 33
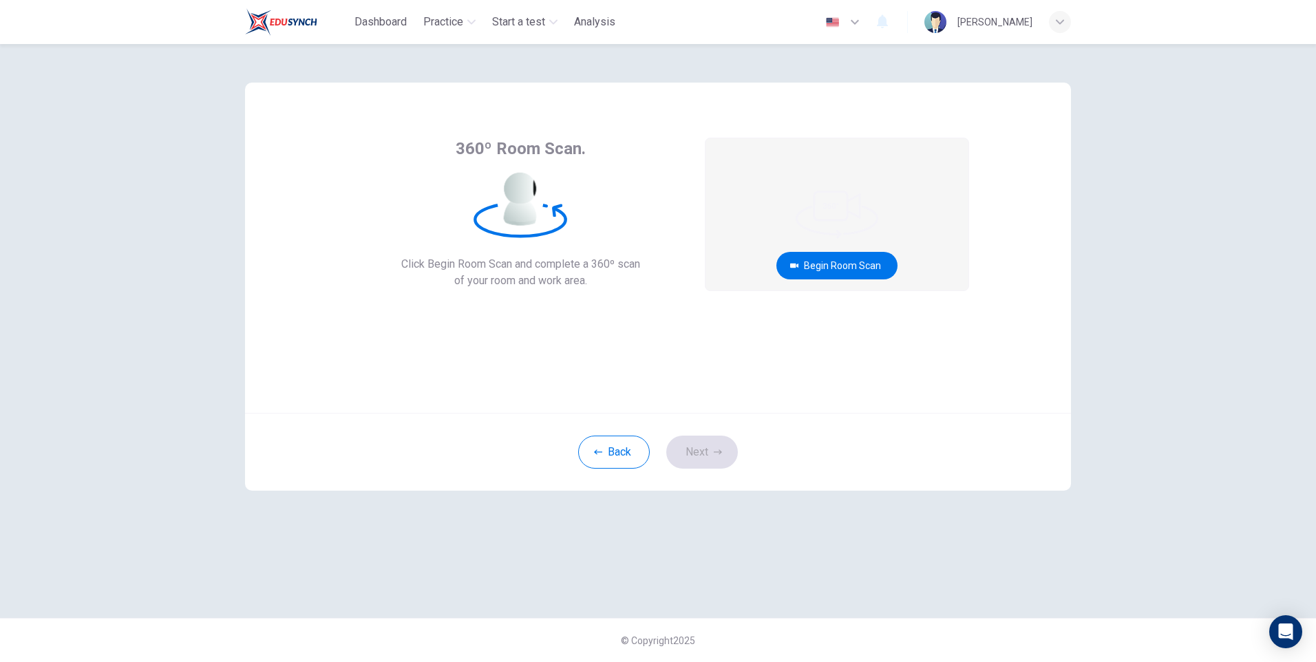
click at [846, 267] on button "Begin Room Scan" at bounding box center [836, 266] width 121 height 28
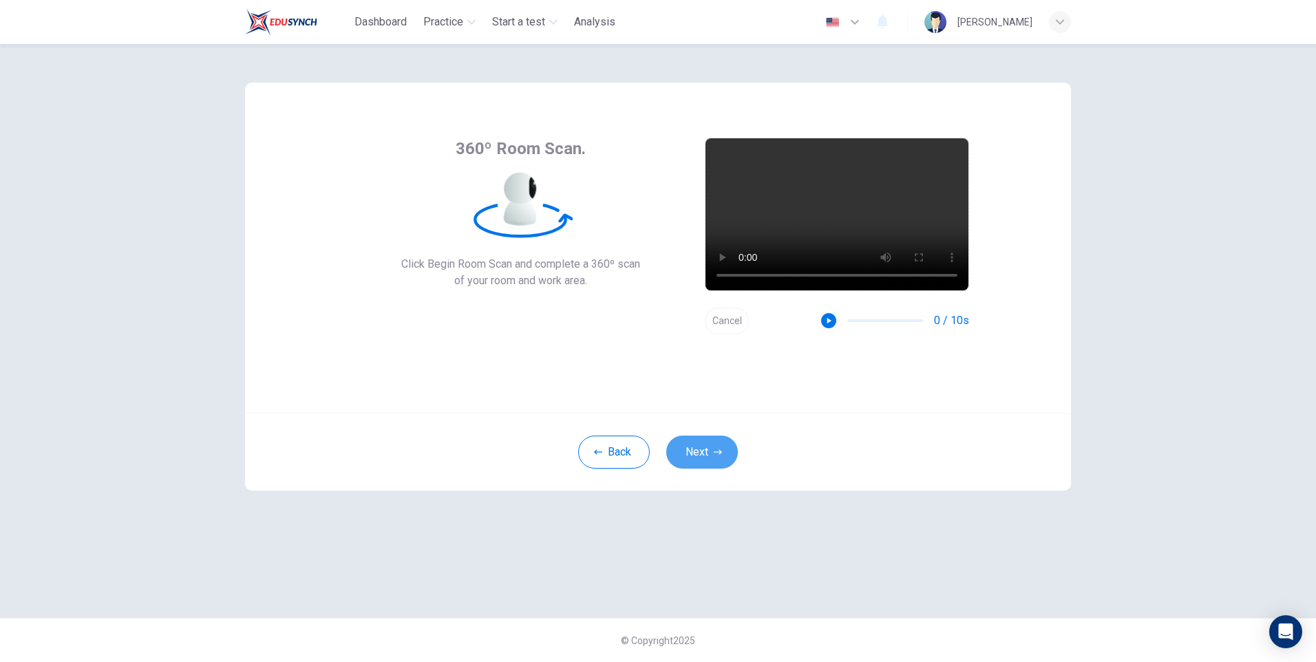
click at [712, 448] on button "Next" at bounding box center [702, 452] width 72 height 33
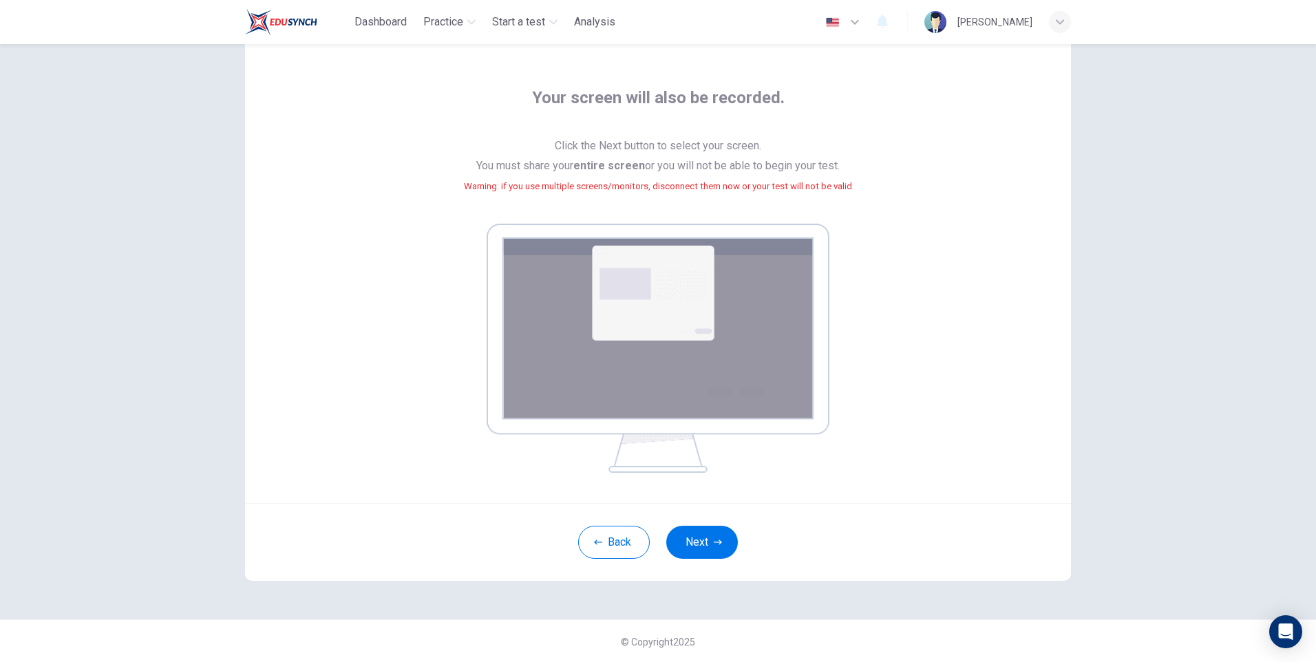
scroll to position [52, 0]
click at [708, 544] on button "Next" at bounding box center [702, 541] width 72 height 33
click at [699, 547] on button "Next" at bounding box center [702, 541] width 72 height 33
